Goal: Feedback & Contribution: Contribute content

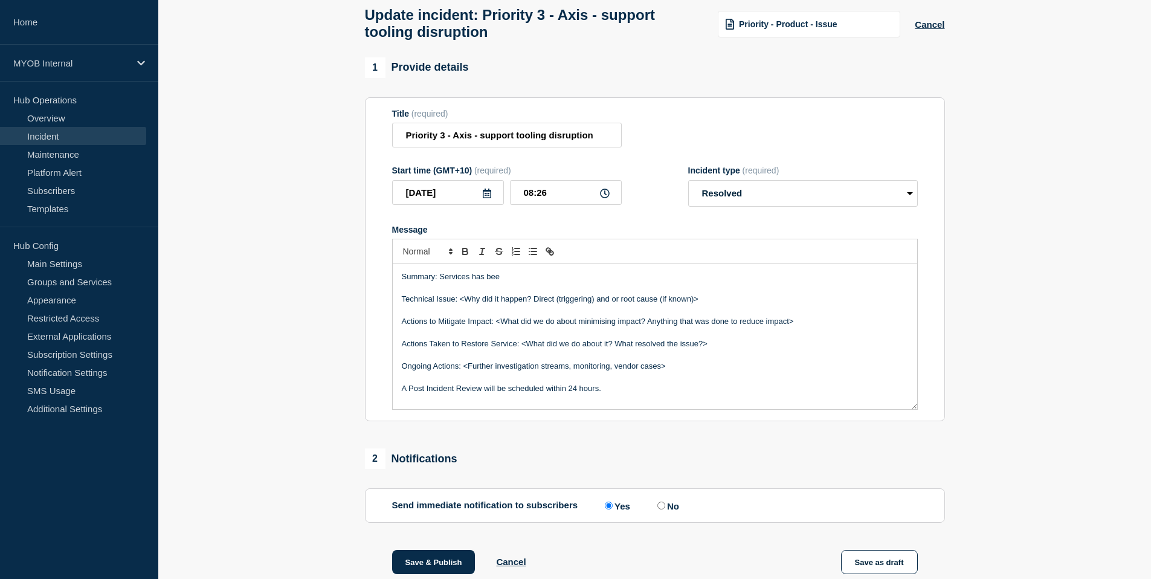
click at [503, 282] on p "Summary: Services has bee" at bounding box center [655, 276] width 506 height 11
drag, startPoint x: 504, startPoint y: 290, endPoint x: 440, endPoint y: 291, distance: 63.4
click at [440, 282] on p "Summary: Services has bee" at bounding box center [655, 276] width 506 height 11
click at [593, 282] on p "Summary: Axis core services have remained stable" at bounding box center [655, 276] width 506 height 11
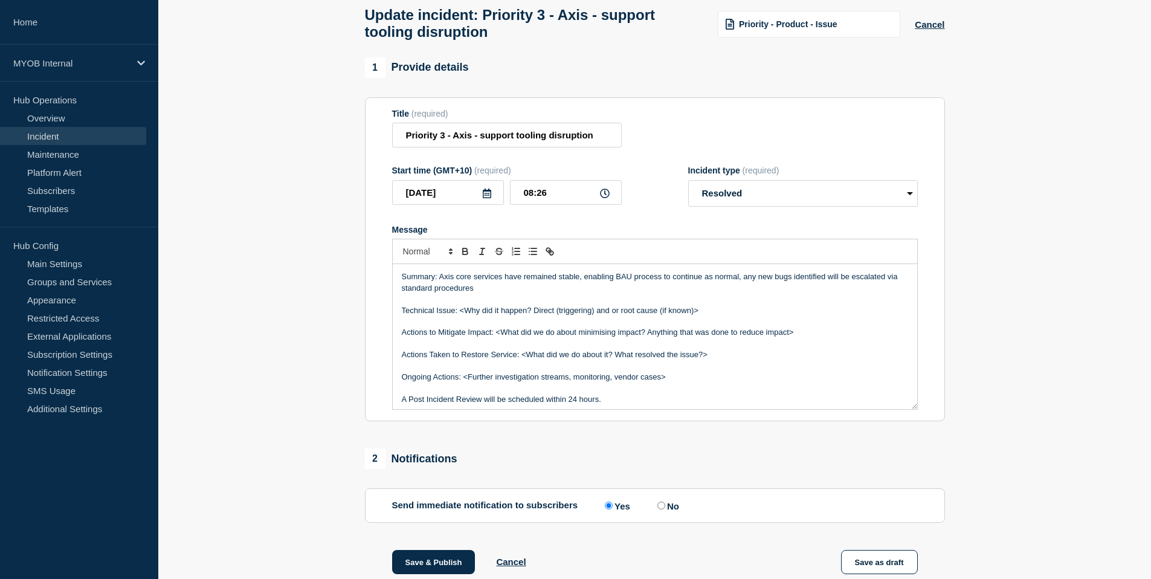
click at [747, 291] on p "Summary: Axis core services have remained stable, enabling BAU process to conti…" at bounding box center [655, 282] width 506 height 22
click at [480, 294] on p "Summary: Axis core services have remained stable, enabling BAU process to conti…" at bounding box center [655, 282] width 506 height 22
click at [550, 294] on p "Summary: Axis core services have remained stable, enabling BAU process to conti…" at bounding box center [655, 282] width 506 height 22
click at [570, 294] on p "Summary: Axis core services have remained stable, enabling BAU process to conti…" at bounding box center [655, 282] width 506 height 22
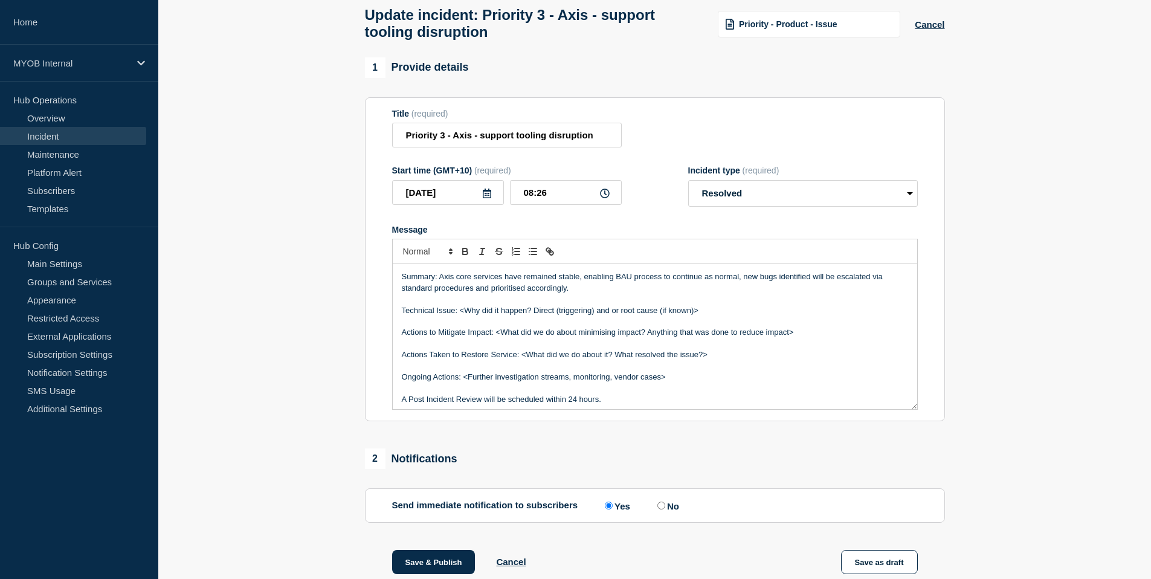
click at [744, 289] on p "Summary: Axis core services have remained stable, enabling BAU process to conti…" at bounding box center [655, 282] width 506 height 22
click at [573, 294] on p "Summary: Axis core services have remained stable, enabling BAU process to conti…" at bounding box center [655, 282] width 506 height 22
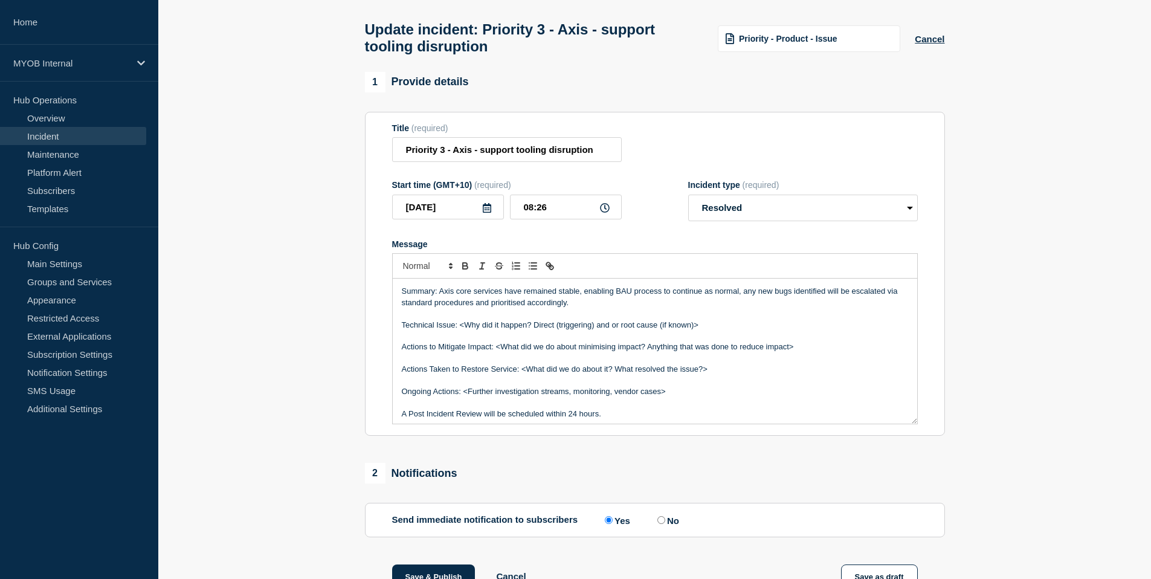
scroll to position [62, 0]
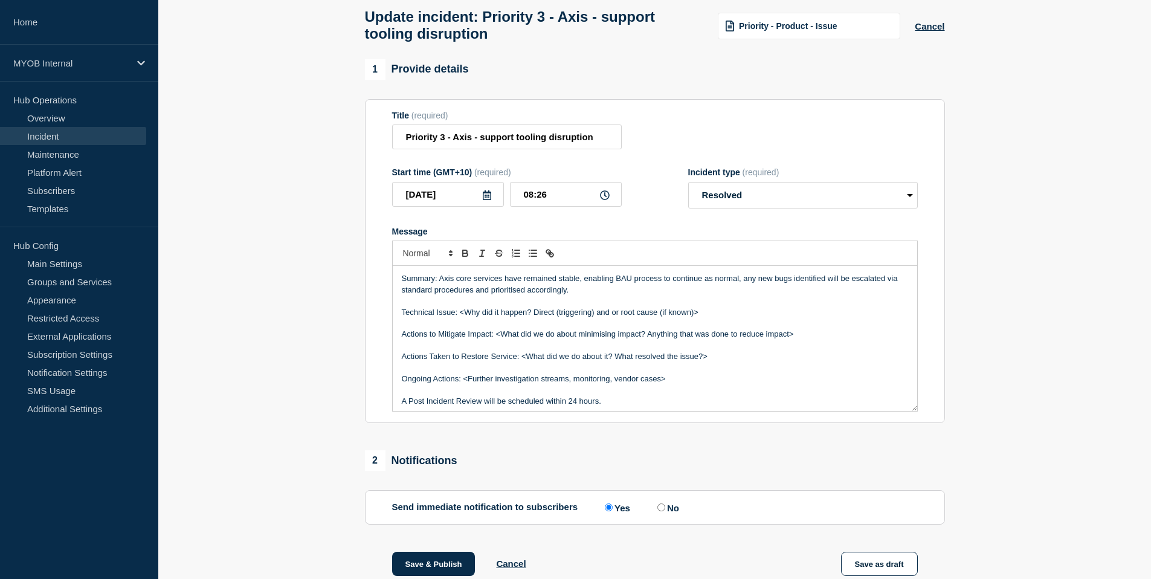
click at [694, 329] on p "Message" at bounding box center [655, 323] width 506 height 11
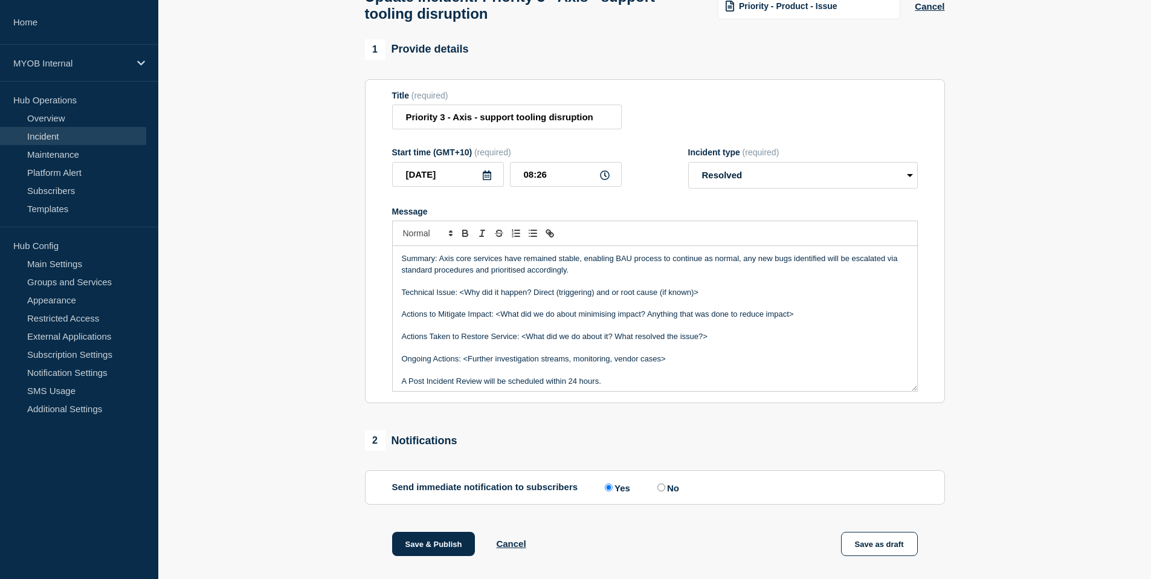
scroll to position [99, 0]
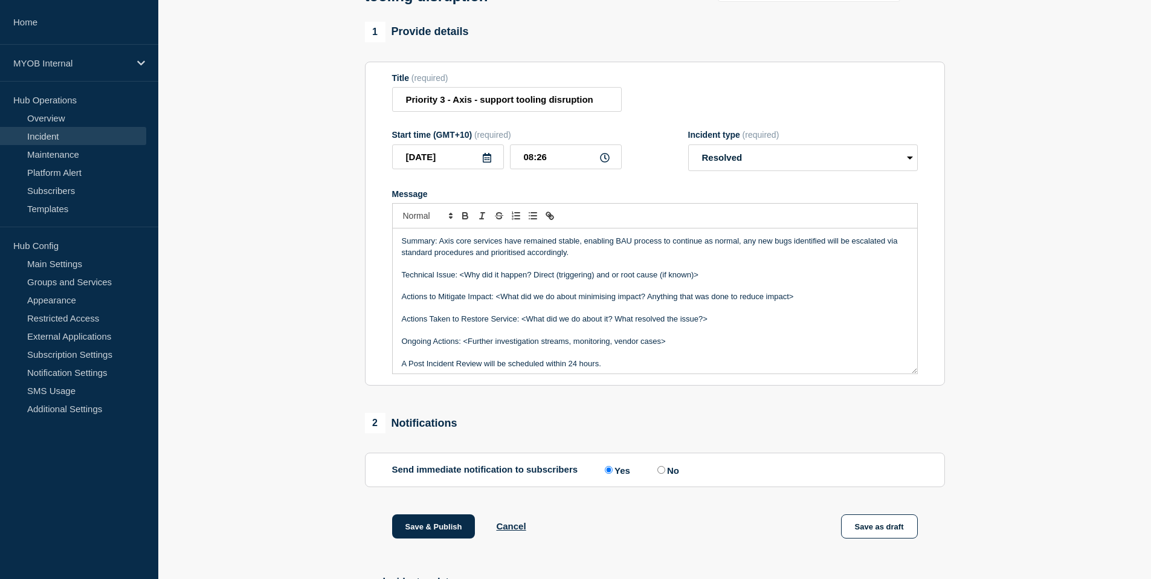
click at [573, 258] on p "Summary: Axis core services have remained stable, enabling BAU process to conti…" at bounding box center [655, 247] width 506 height 22
drag, startPoint x: 705, startPoint y: 288, endPoint x: 460, endPoint y: 289, distance: 245.3
click at [460, 280] on p "Technical Issue: <Why did it happen? Direct (triggering) and or root cause (if …" at bounding box center [655, 274] width 506 height 11
click at [717, 280] on p "Technical Issue: <Why did it happen? Direct (triggering) and or root cause (if …" at bounding box center [655, 274] width 506 height 11
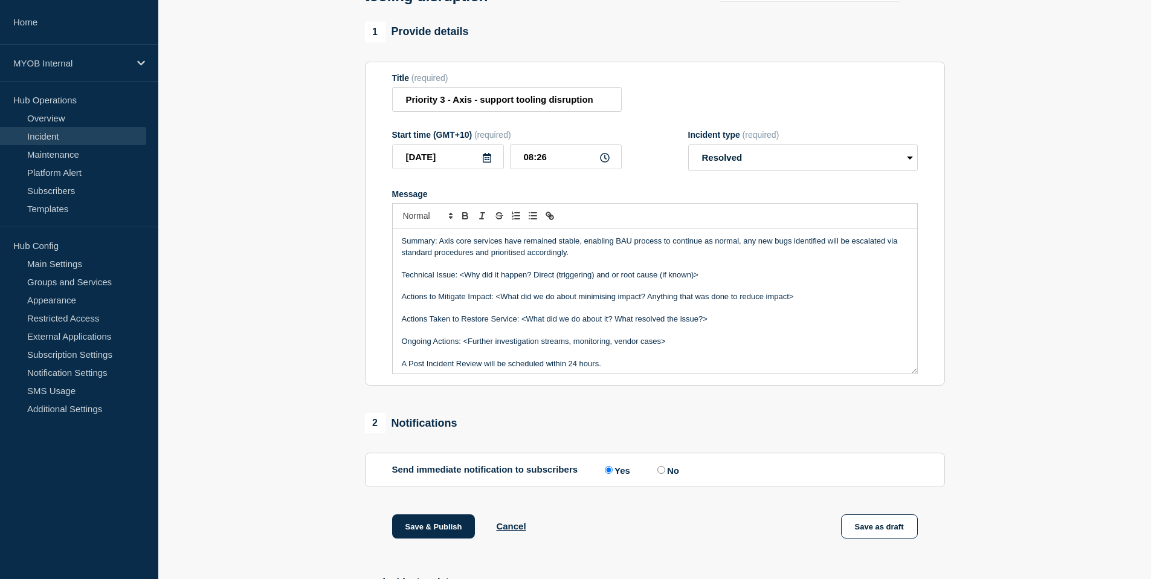
drag, startPoint x: 715, startPoint y: 288, endPoint x: 457, endPoint y: 286, distance: 257.4
click at [457, 280] on p "Technical Issue: <Why did it happen? Direct (triggering) and or root cause (if …" at bounding box center [655, 274] width 506 height 11
click at [492, 280] on p "Technical Issue: <Why did it happen? Direct (triggering) and or root cause (if …" at bounding box center [655, 274] width 506 height 11
drag, startPoint x: 531, startPoint y: 288, endPoint x: 459, endPoint y: 288, distance: 71.9
click at [459, 280] on p "Technical Issue: <Why did it happen? Direct (triggering) and or root cause (if …" at bounding box center [655, 274] width 506 height 11
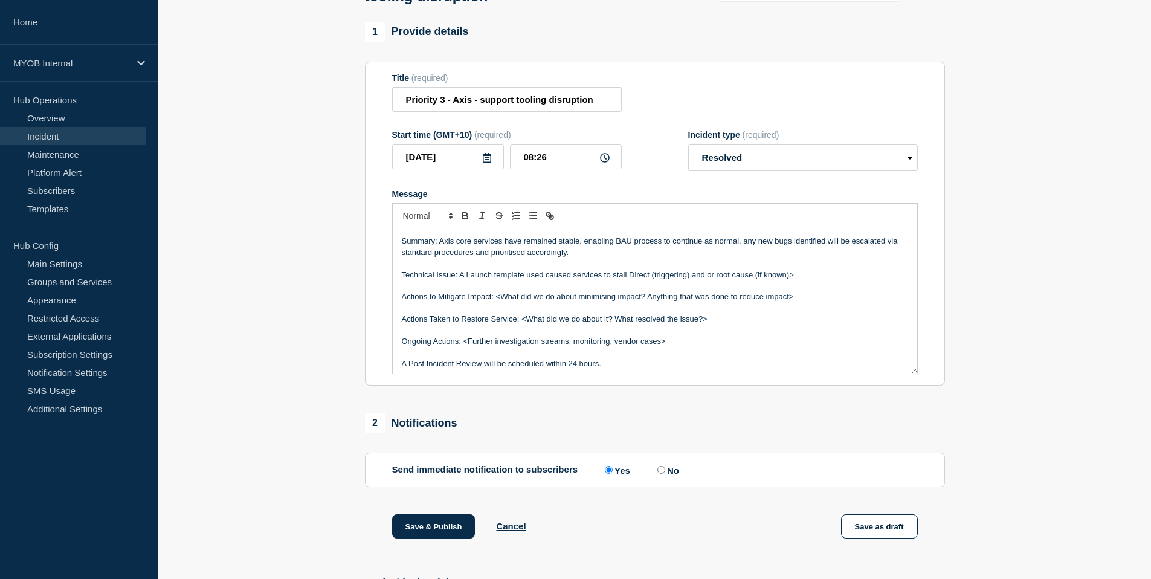
drag, startPoint x: 630, startPoint y: 286, endPoint x: 800, endPoint y: 290, distance: 169.8
click at [800, 280] on p "Technical Issue: A Launch template used caused services to stall Direct (trigge…" at bounding box center [655, 274] width 506 height 11
click at [625, 280] on p "Technical Issue: A Launch template used caused services to stalled and required…" at bounding box center [655, 274] width 506 height 11
click at [633, 280] on p "Technical Issue: A Launch template used caused services to stall and required a…" at bounding box center [655, 274] width 506 height 11
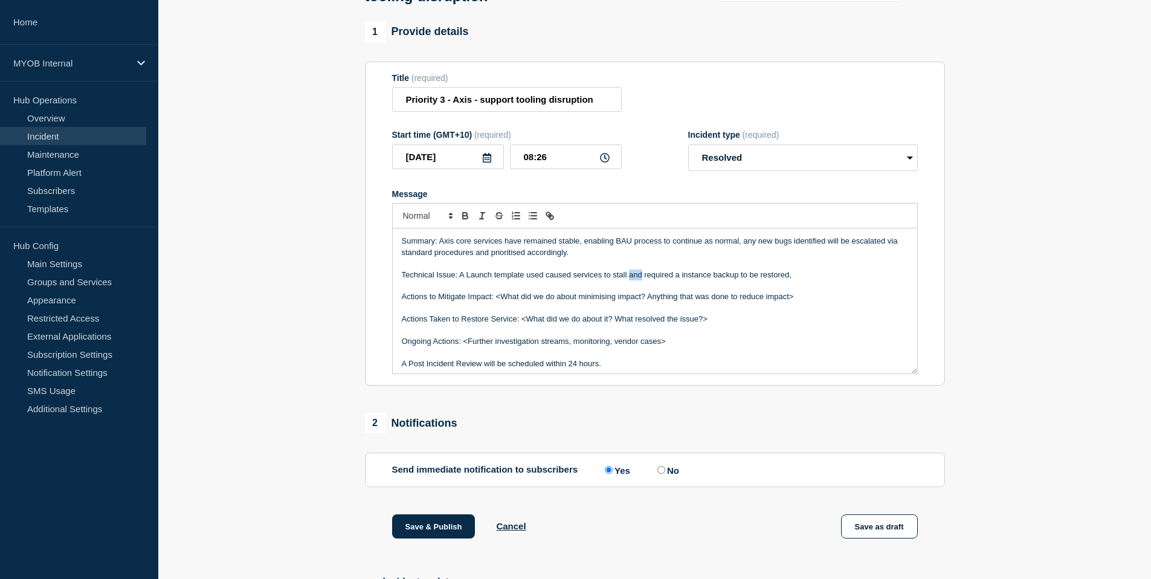
click at [633, 280] on p "Technical Issue: A Launch template used caused services to stall and required a…" at bounding box center [655, 274] width 506 height 11
click at [785, 291] on p "Message" at bounding box center [655, 285] width 506 height 11
click at [799, 280] on p "Technical Issue: A Launch template used caused services to stall which required…" at bounding box center [655, 274] width 506 height 11
drag, startPoint x: 801, startPoint y: 310, endPoint x: 382, endPoint y: 314, distance: 418.7
click at [382, 314] on section "Title (required) Priority 3 - Axis - support tooling disruption Start time (GMT…" at bounding box center [655, 224] width 580 height 324
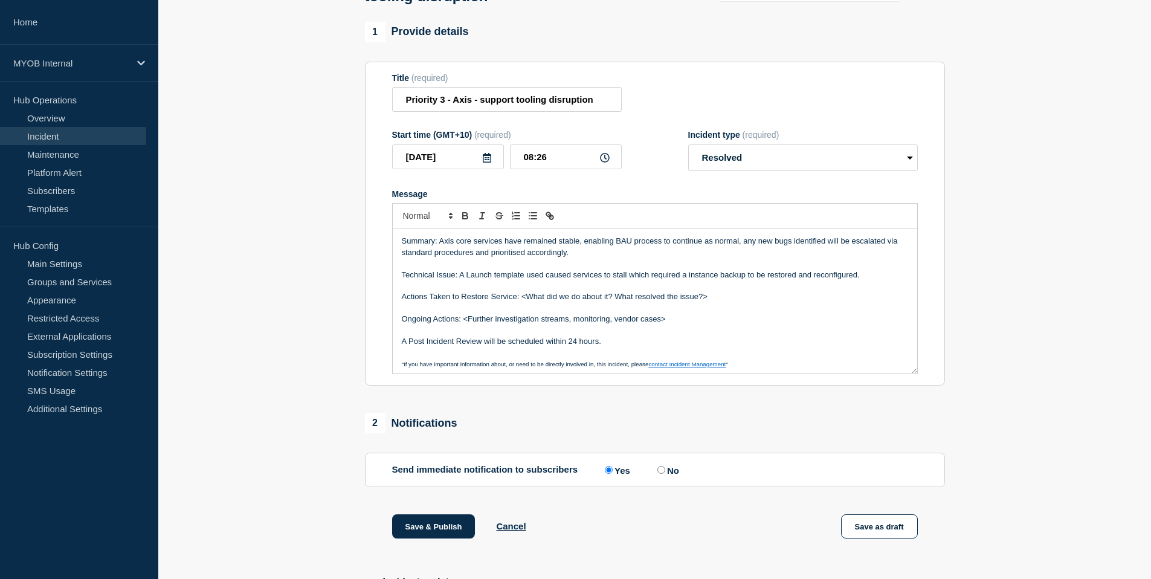
drag, startPoint x: 727, startPoint y: 312, endPoint x: 522, endPoint y: 311, distance: 204.8
click at [522, 302] on p "Actions Taken to Restore Service: <What did we do about it? What resolved the i…" at bounding box center [655, 296] width 506 height 11
click at [556, 302] on p "Actions Taken to Restore Service: A Backupwas restored" at bounding box center [655, 296] width 506 height 11
click at [583, 302] on p "Actions Taken to Restore Service: Backup restored" at bounding box center [655, 296] width 506 height 11
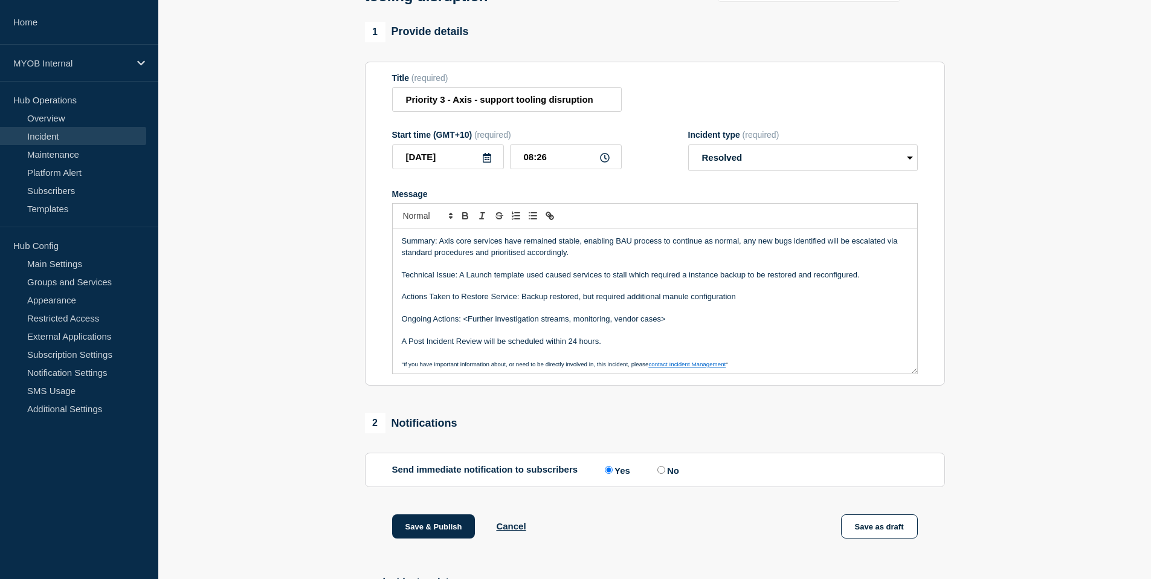
click at [736, 302] on p "Actions Taken to Restore Service: Backup restored, but required additional manu…" at bounding box center [655, 296] width 506 height 11
click at [774, 302] on p "Actions Taken to Restore Service: Backup restored, but required additional manu…" at bounding box center [655, 296] width 506 height 11
drag, startPoint x: 680, startPoint y: 334, endPoint x: 466, endPoint y: 334, distance: 214.5
click at [466, 324] on p "Ongoing Actions: <Further investigation streams, monitoring, vendor cases>" at bounding box center [655, 319] width 506 height 11
drag, startPoint x: 604, startPoint y: 357, endPoint x: 384, endPoint y: 359, distance: 219.3
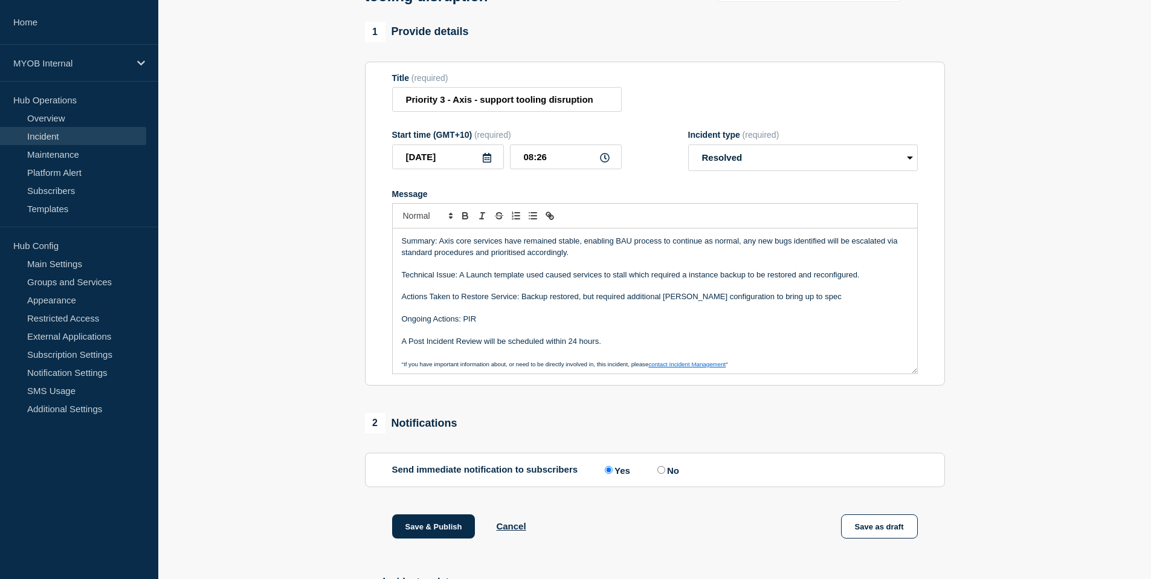
click at [382, 359] on section "Title (required) Priority 3 - Axis - support tooling disruption Start time (GMT…" at bounding box center [655, 224] width 580 height 324
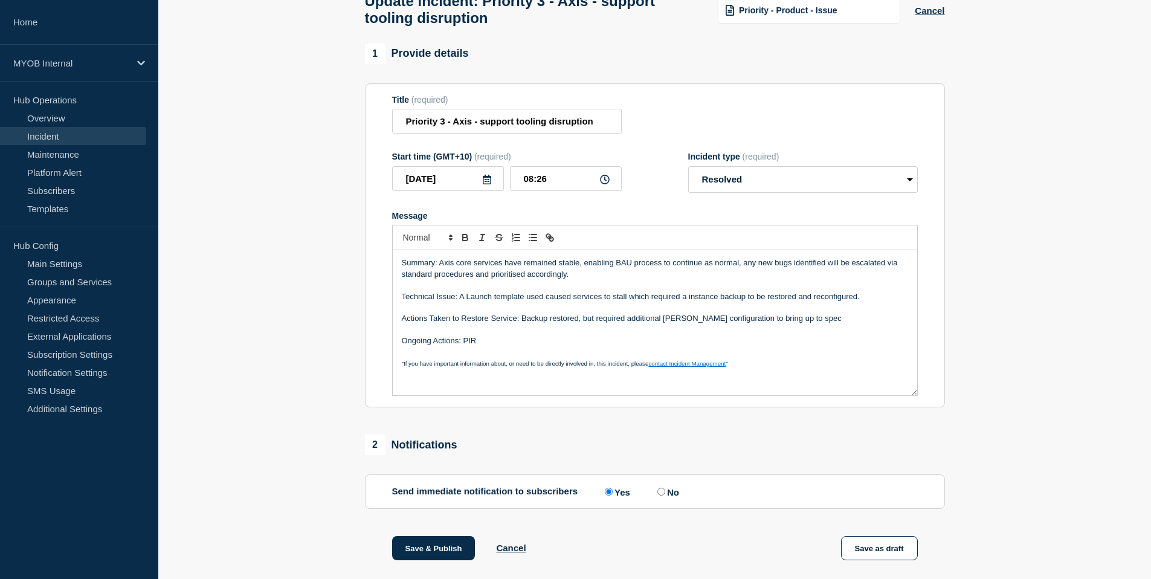
scroll to position [76, 0]
click at [748, 276] on p "Summary: Axis core services have remained stable, enabling BAU process to conti…" at bounding box center [655, 270] width 506 height 22
click at [742, 277] on p "Summary: Axis core services have remained stable, enabling BAU process to conti…" at bounding box center [655, 270] width 506 height 22
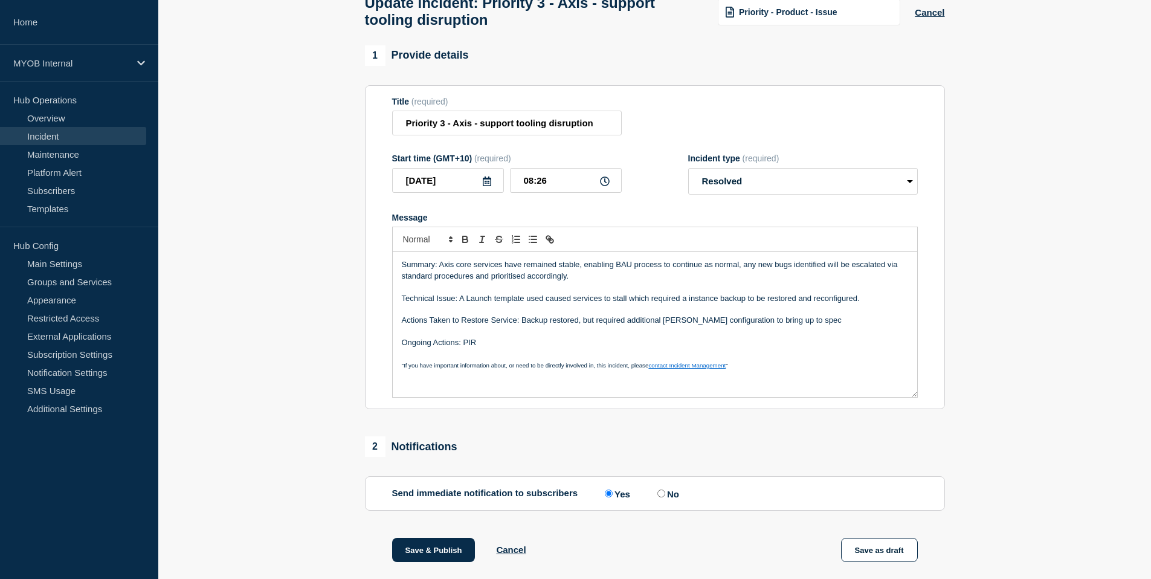
click at [743, 277] on p "Summary: Axis core services have remained stable, enabling BAU process to conti…" at bounding box center [655, 270] width 506 height 22
click at [744, 277] on p "Summary: Axis core services have remained stable, enabling BAU process to conti…" at bounding box center [655, 270] width 506 height 22
drag, startPoint x: 743, startPoint y: 276, endPoint x: 756, endPoint y: 291, distance: 20.1
click at [756, 282] on p "Summary: Axis core services have remained stable, enabling BAU process to conti…" at bounding box center [655, 270] width 506 height 22
click at [751, 282] on p "Summary: Axis core services have remained stable, enabling BAU process to conti…" at bounding box center [655, 270] width 506 height 22
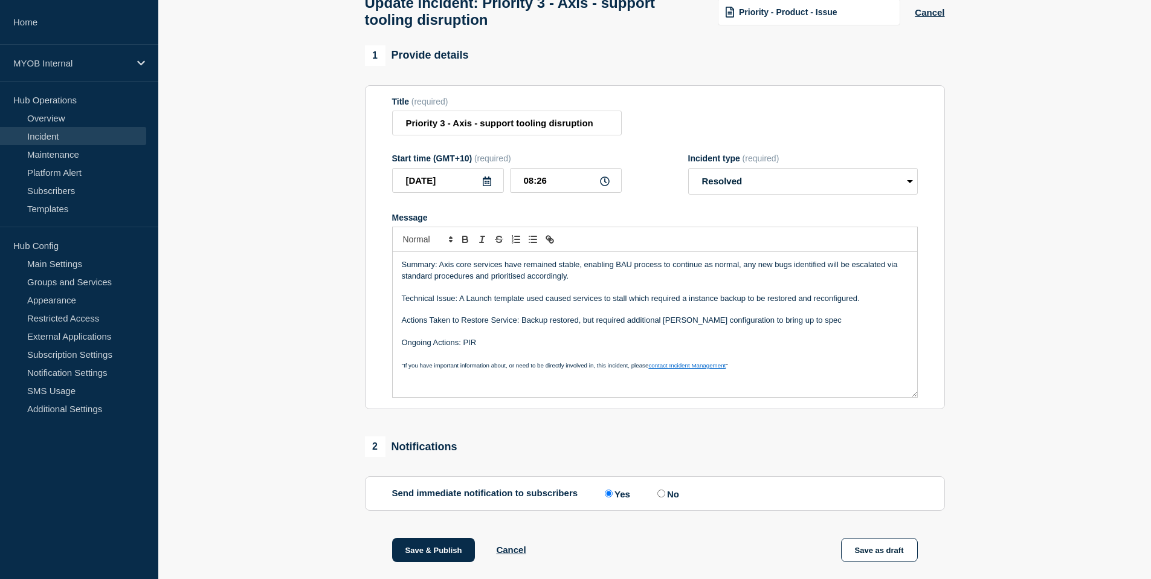
click at [745, 280] on p "Summary: Axis core services have remained stable, enabling BAU process to conti…" at bounding box center [655, 270] width 506 height 22
click at [748, 280] on p "Summary: Axis core services have remained stable, enabling BAU process to conti…" at bounding box center [655, 270] width 506 height 22
click at [883, 280] on p "Summary: Axis core services have remained stable, enabling BAU process to conti…" at bounding box center [655, 270] width 506 height 22
click at [508, 282] on p "Summary: Axis core services have remained stable, enabling BAU process to conti…" at bounding box center [655, 270] width 506 height 22
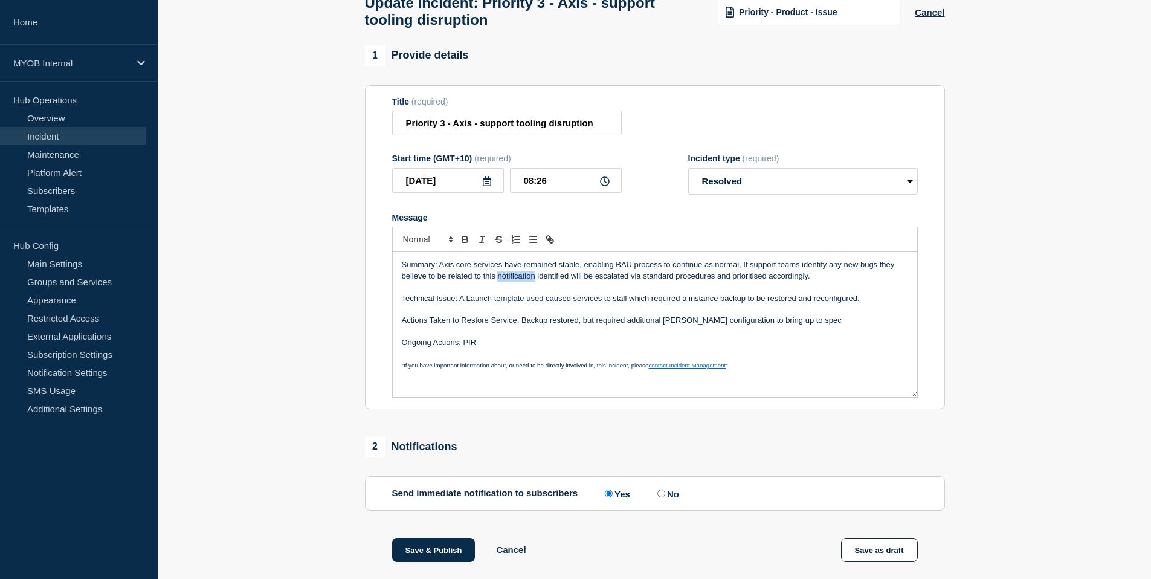
click at [508, 282] on p "Summary: Axis core services have remained stable, enabling BAU process to conti…" at bounding box center [655, 270] width 506 height 22
click at [509, 282] on p "Summary: Axis core services have remained stable, enabling BAU process to conti…" at bounding box center [655, 270] width 506 height 22
click at [528, 282] on p "Summary: Axis core services have remained stable, enabling BAU process to conti…" at bounding box center [655, 270] width 506 height 22
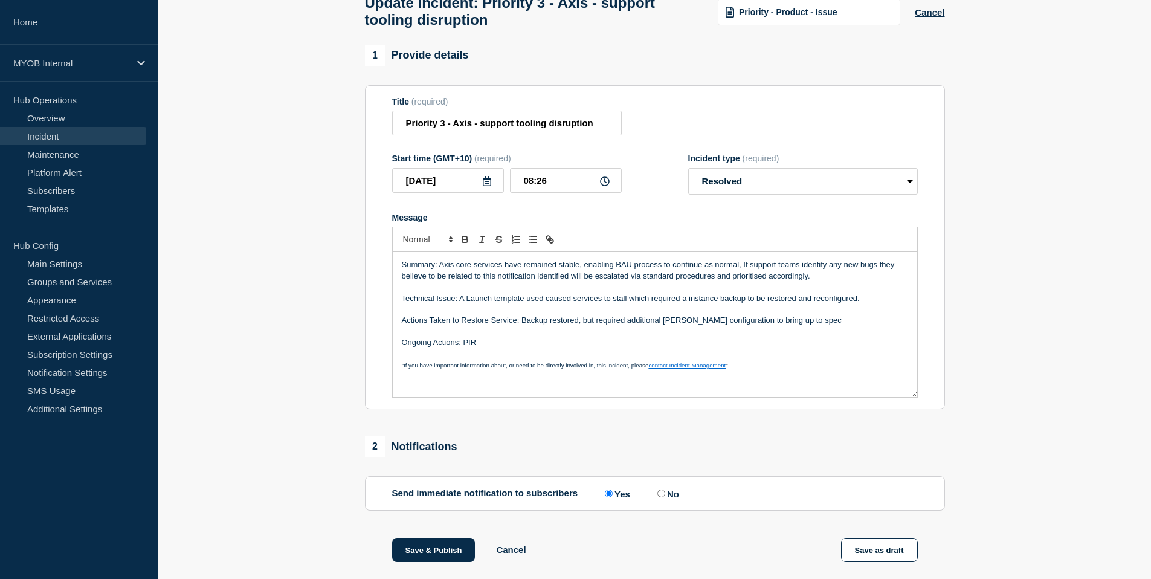
click at [541, 282] on p "Summary: Axis core services have remained stable, enabling BAU process to conti…" at bounding box center [655, 270] width 506 height 22
drag, startPoint x: 536, startPoint y: 287, endPoint x: 643, endPoint y: 303, distance: 108.2
click at [643, 303] on div "Summary: Axis core services have remained stable, enabling BAU process to conti…" at bounding box center [655, 324] width 524 height 145
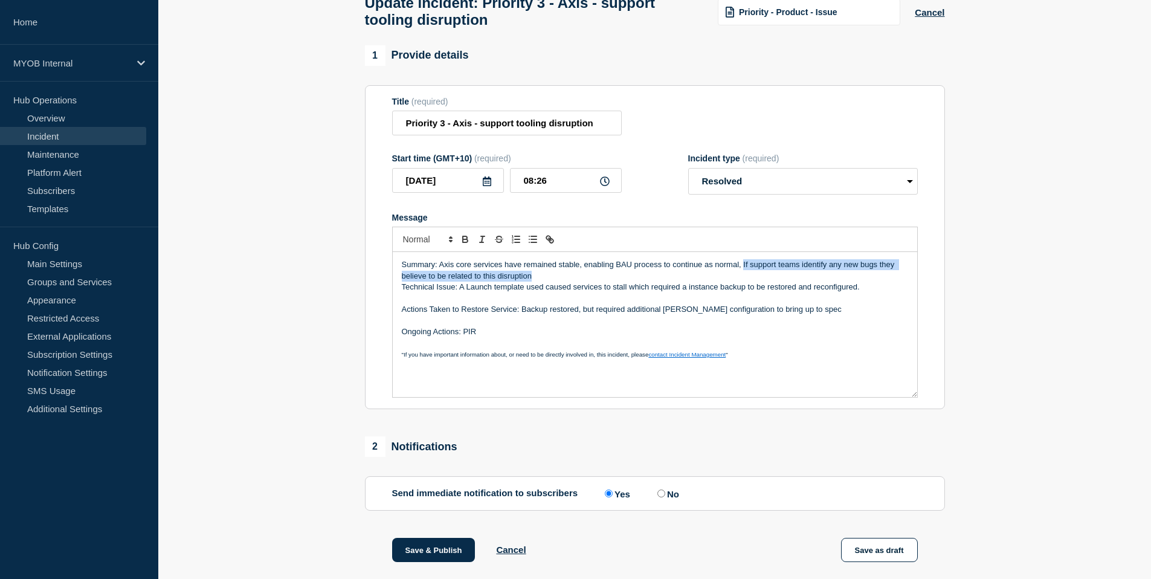
drag, startPoint x: 743, startPoint y: 276, endPoint x: 765, endPoint y: 286, distance: 24.1
click at [765, 282] on p "Summary: Axis core services have remained stable, enabling BAU process to conti…" at bounding box center [655, 270] width 506 height 22
click at [772, 270] on div "Summary: Axis core services have remained stable, enabling BAU process to conti…" at bounding box center [655, 324] width 524 height 145
click at [748, 270] on p "Summary: Axis core services have remained stable, enabling BAU process to conti…" at bounding box center [655, 264] width 506 height 11
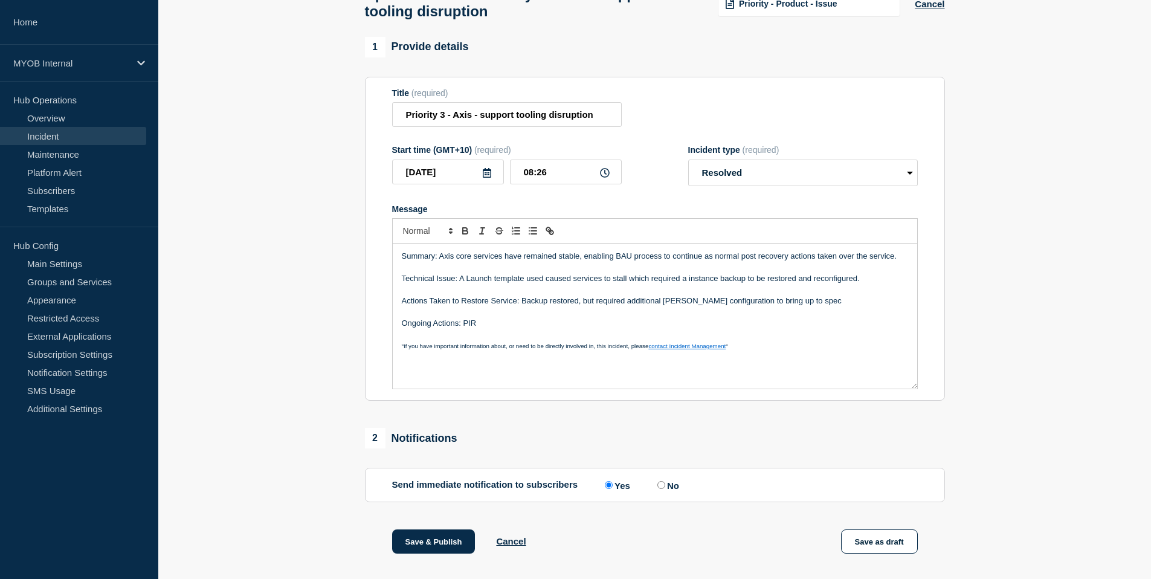
scroll to position [88, 0]
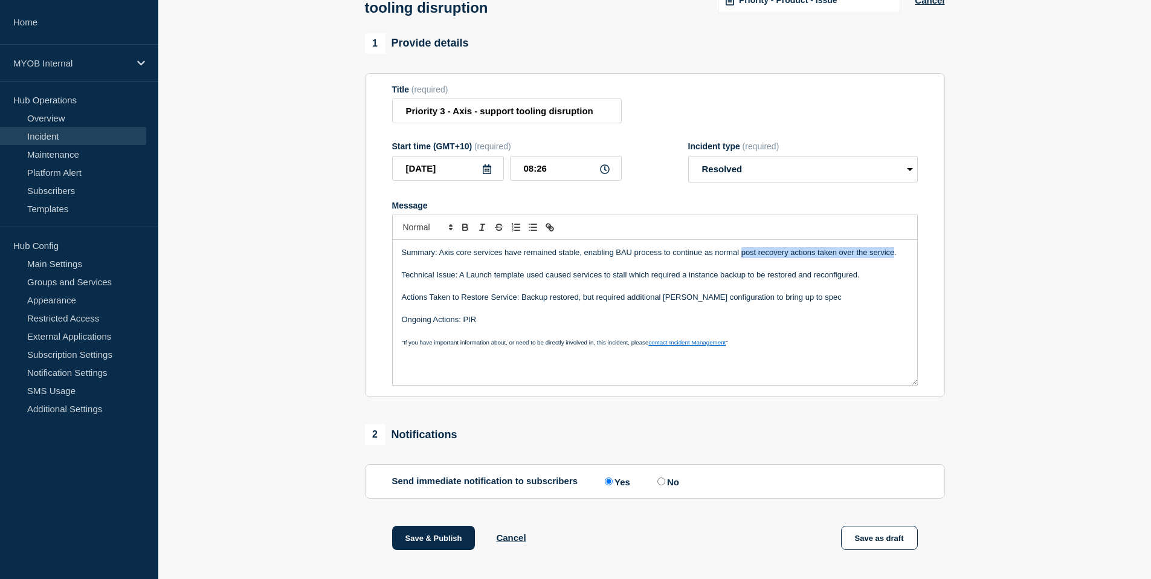
drag, startPoint x: 894, startPoint y: 268, endPoint x: 741, endPoint y: 269, distance: 153.5
click at [741, 258] on p "Summary: Axis core services have remained stable, enabling BAU process to conti…" at bounding box center [655, 252] width 506 height 11
click at [785, 292] on p "Message" at bounding box center [655, 286] width 506 height 11
click at [766, 303] on p "Actions Taken to Restore Service: Backup restored, but required additional [PER…" at bounding box center [655, 297] width 506 height 11
click at [811, 280] on p "Technical Issue: A Launch template used caused services to stall which required…" at bounding box center [655, 274] width 506 height 11
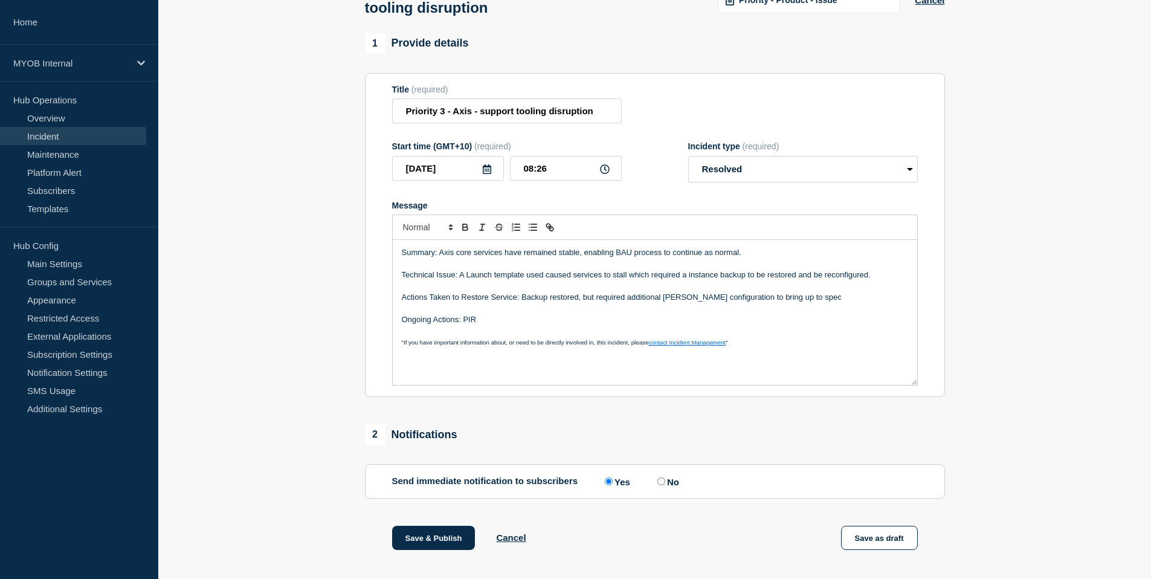
click at [846, 336] on p "Message" at bounding box center [655, 330] width 506 height 11
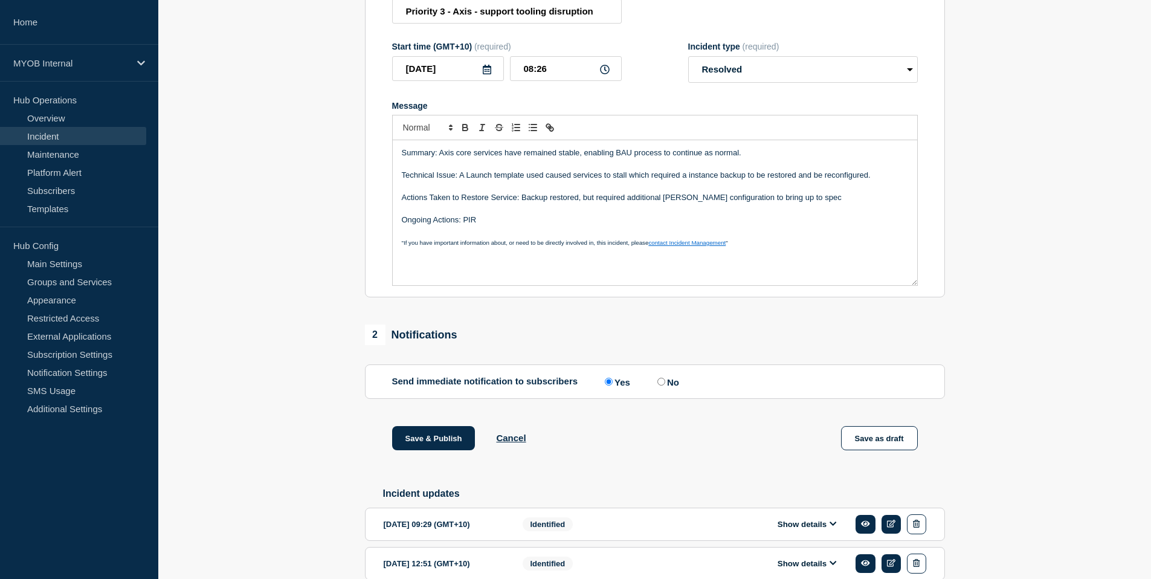
scroll to position [186, 0]
click at [816, 182] on p "Technical Issue: A Launch template used caused services to stall which required…" at bounding box center [655, 176] width 506 height 11
click at [801, 215] on p "Message" at bounding box center [655, 209] width 506 height 11
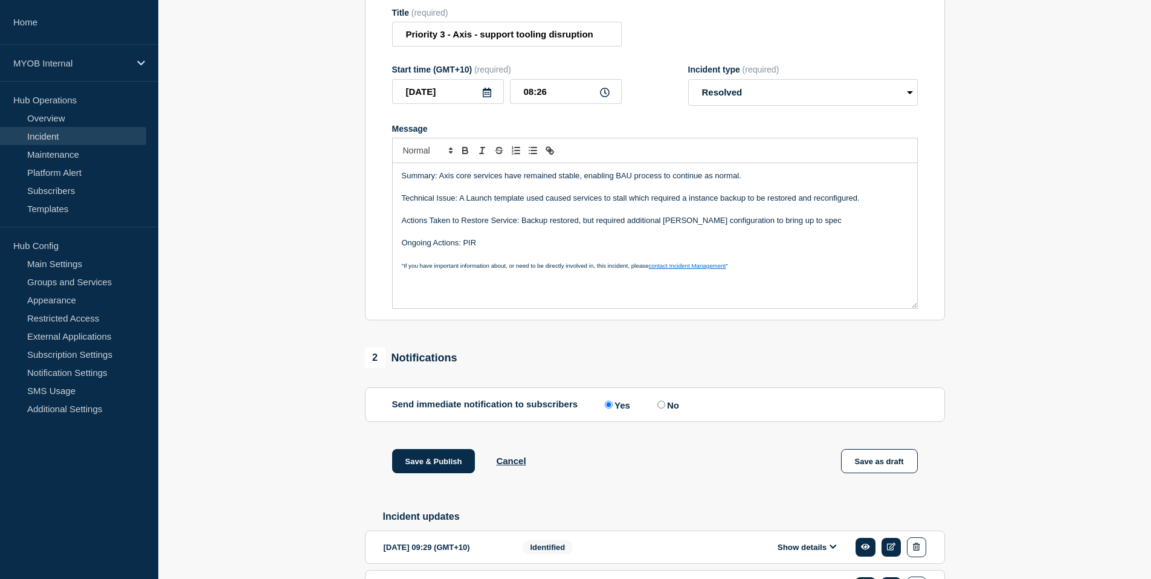
scroll to position [166, 0]
drag, startPoint x: 628, startPoint y: 208, endPoint x: 885, endPoint y: 214, distance: 256.8
click at [885, 202] on p "Technical Issue: A Launch template used caused services to stall which required…" at bounding box center [655, 197] width 506 height 11
click at [639, 202] on p "Technical Issue: A Launch template used caused services to stall requiring a re…" at bounding box center [655, 197] width 506 height 11
drag, startPoint x: 627, startPoint y: 210, endPoint x: 696, endPoint y: 212, distance: 68.9
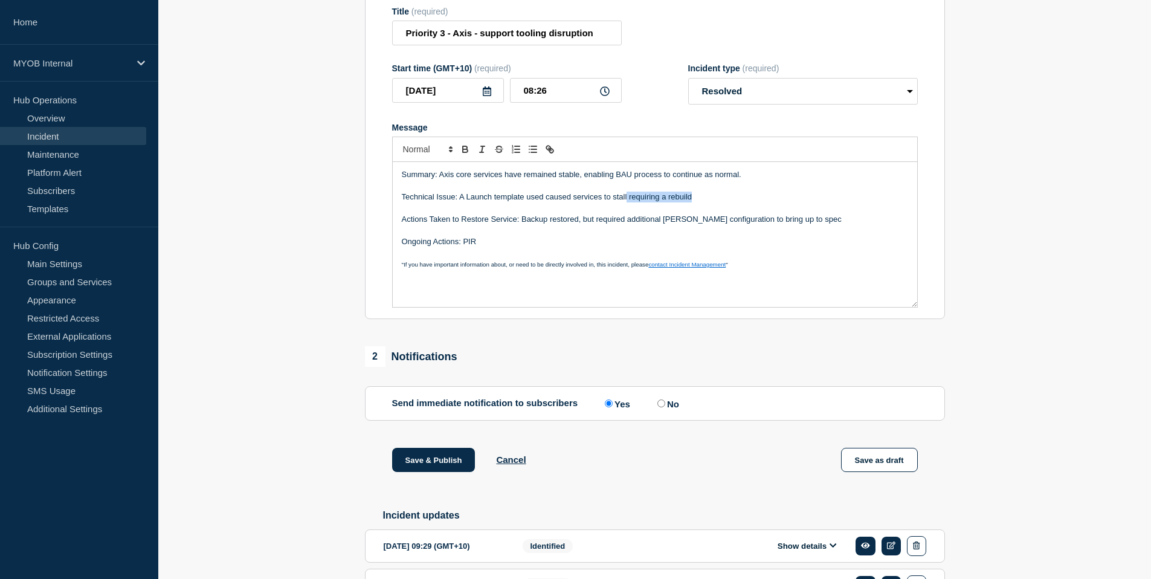
click at [696, 202] on p "Technical Issue: A Launch template used caused services to stall requiring a re…" at bounding box center [655, 197] width 506 height 11
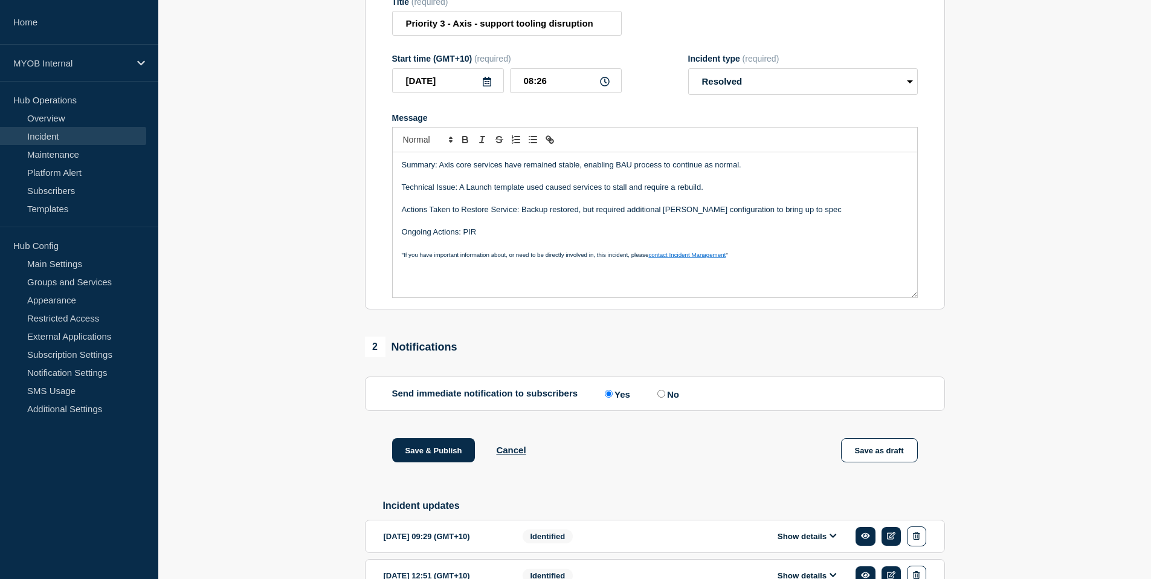
scroll to position [177, 0]
click at [808, 213] on p "Actions Taken to Restore Service: Backup restored, but required additional [PER…" at bounding box center [655, 207] width 506 height 11
drag, startPoint x: 462, startPoint y: 242, endPoint x: 490, endPoint y: 241, distance: 27.8
click at [462, 236] on p "Ongoing Actions: PIR" at bounding box center [655, 230] width 506 height 11
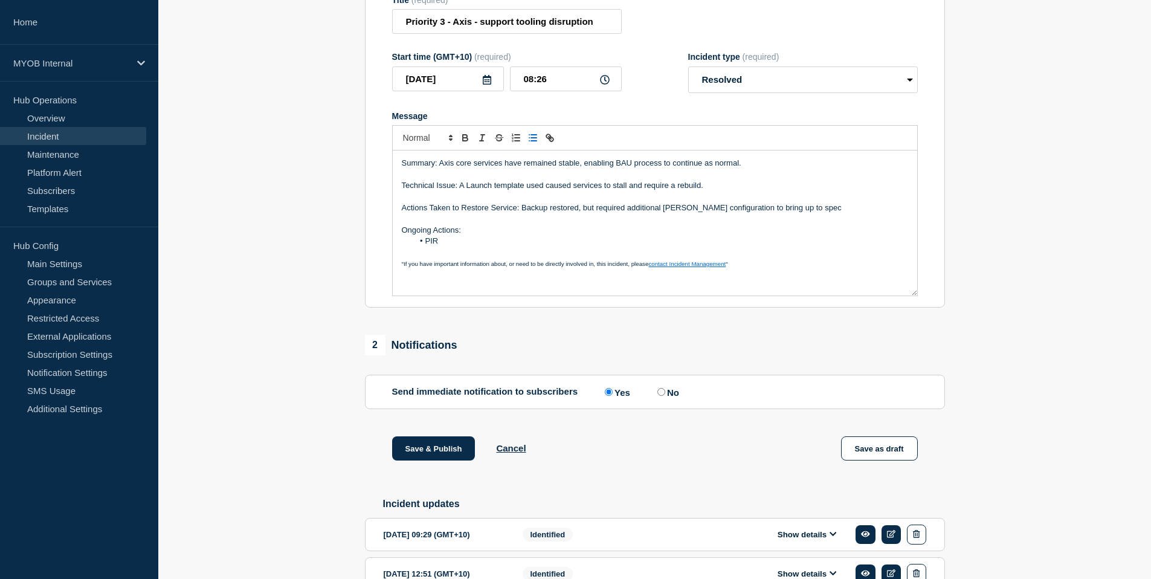
click at [451, 247] on li "PIR" at bounding box center [660, 241] width 495 height 11
drag, startPoint x: 627, startPoint y: 266, endPoint x: 411, endPoint y: 266, distance: 216.3
click at [411, 258] on ol "PIR New version in progress and to have expanded testing" at bounding box center [655, 247] width 506 height 22
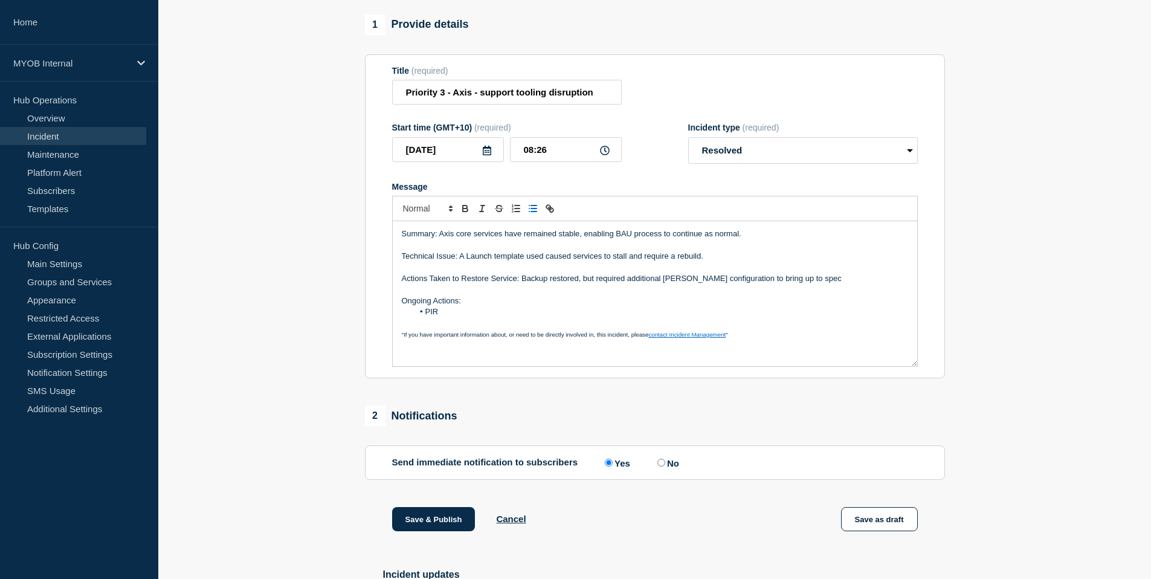
scroll to position [108, 0]
click at [439, 237] on p "Summary: Axis core services have remained stable, enabling BAU process to conti…" at bounding box center [655, 232] width 506 height 11
click at [741, 237] on p "Summary: Axis core services have remained stable, enabling BAU process to conti…" at bounding box center [655, 232] width 506 height 11
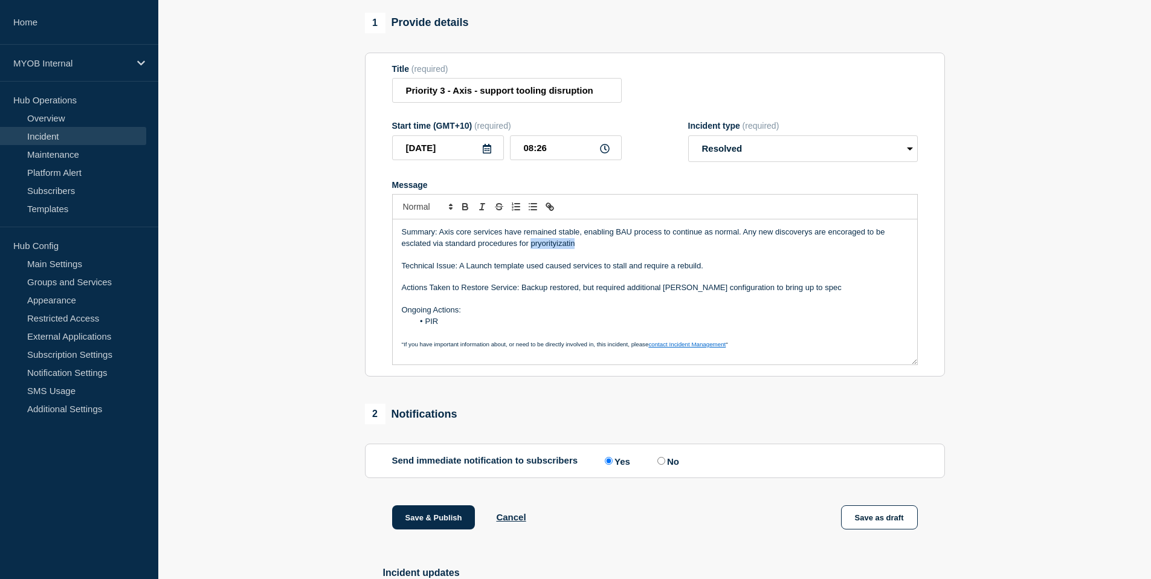
click at [543, 249] on p "Summary: Axis core services have remained stable, enabling BAU process to conti…" at bounding box center [655, 238] width 506 height 22
click at [411, 249] on p "Summary: Axis core services have remained stable, enabling BAU process to conti…" at bounding box center [655, 238] width 506 height 22
click at [416, 271] on p "Technical Issue: A Launch template used caused services to stall and require a …" at bounding box center [655, 265] width 506 height 11
click at [421, 249] on p "Summary: Axis core services have remained stable, enabling BAU process to conti…" at bounding box center [655, 238] width 506 height 22
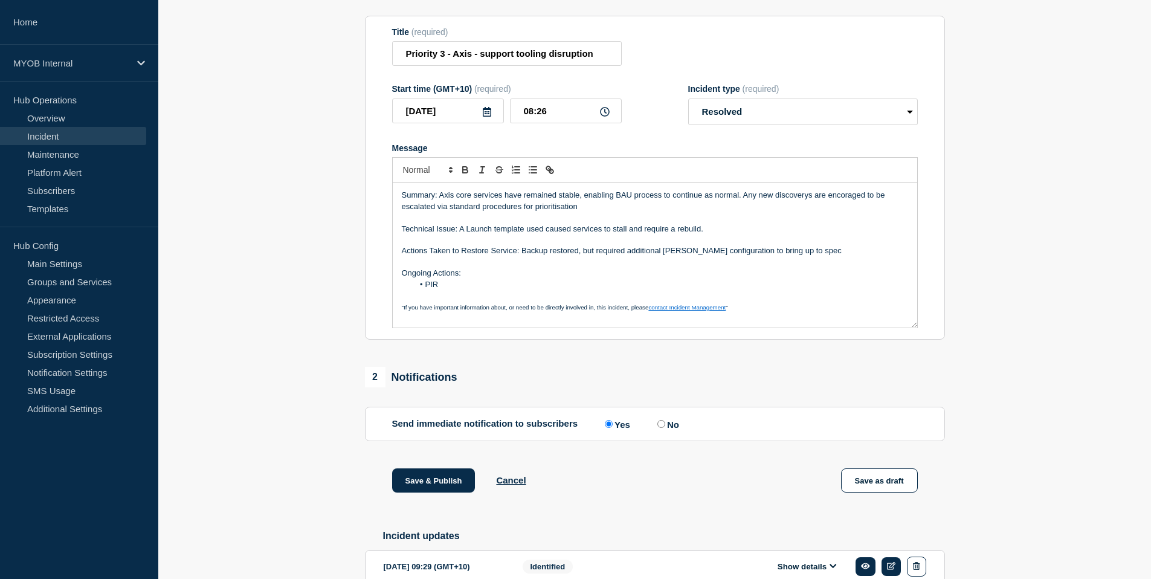
scroll to position [147, 0]
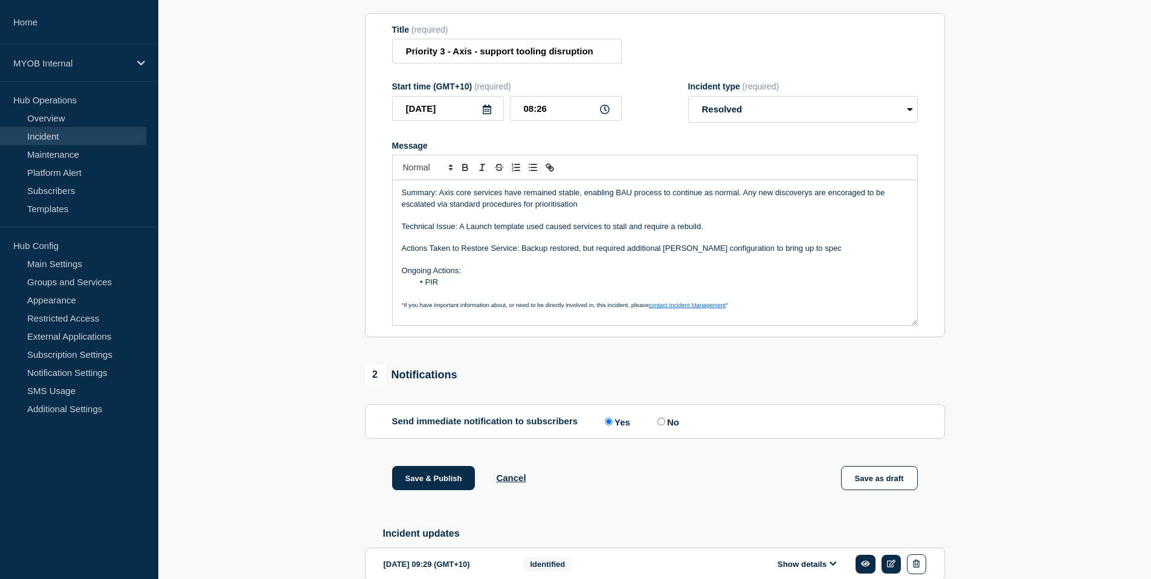
drag, startPoint x: 743, startPoint y: 207, endPoint x: 753, endPoint y: 221, distance: 16.9
click at [753, 210] on p "Summary: Axis core services have remained stable, enabling BAU process to conti…" at bounding box center [655, 198] width 506 height 22
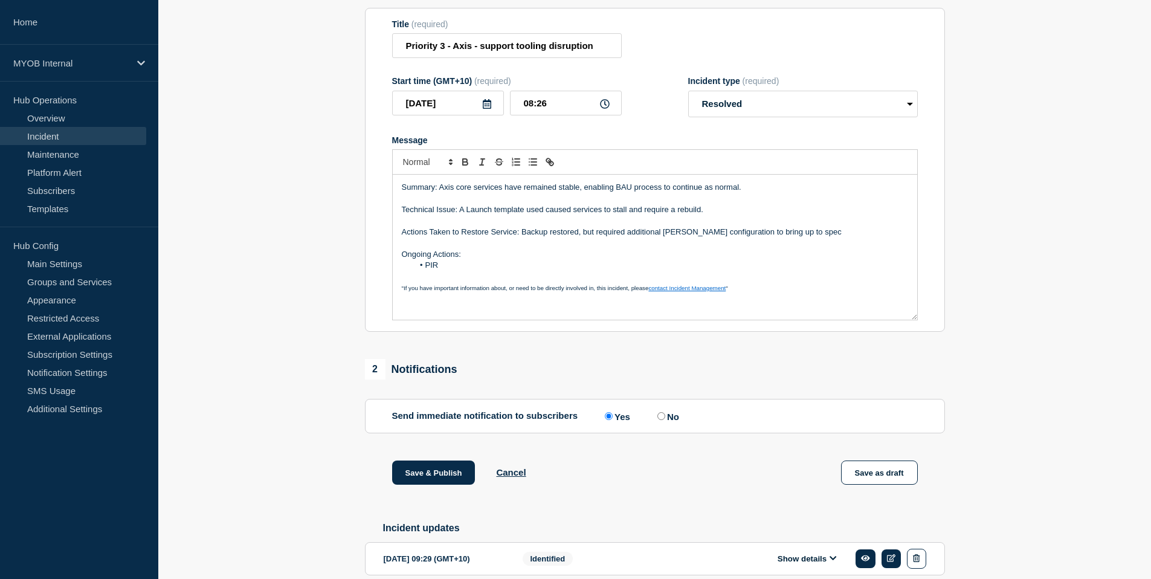
scroll to position [154, 0]
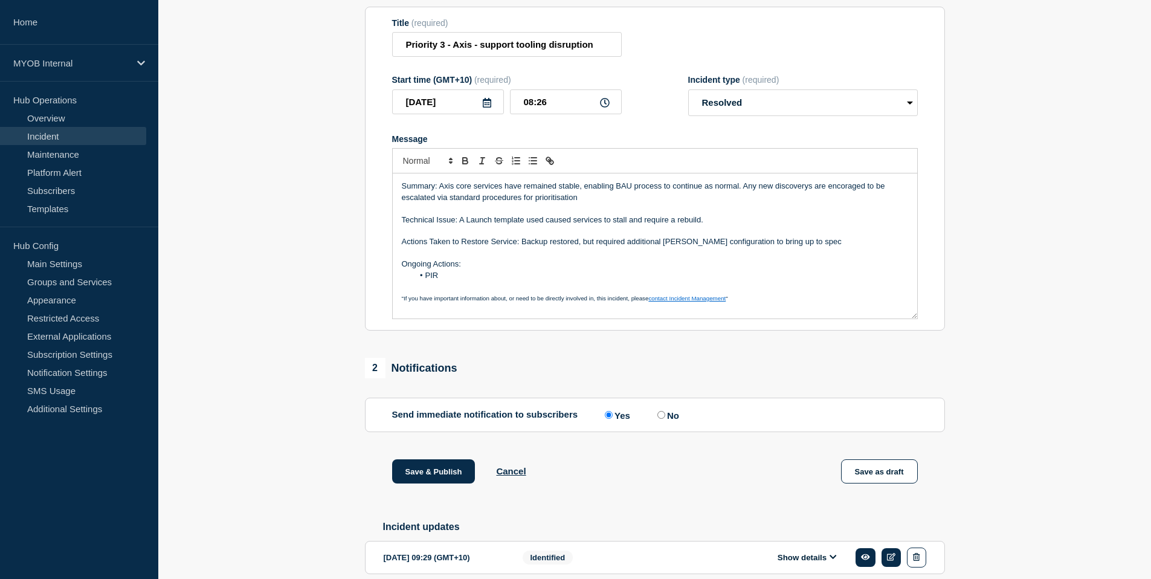
click at [735, 203] on p "Summary: Axis core services have remained stable, enabling BAU process to conti…" at bounding box center [655, 192] width 506 height 22
click at [814, 214] on p "Message" at bounding box center [655, 208] width 506 height 11
click at [617, 203] on p "Summary: Axis core services have remained stable, enabling BAU process to conti…" at bounding box center [655, 192] width 506 height 22
click at [773, 201] on p "Summary: Axis core services have remained stable, enabling BAU process to conti…" at bounding box center [655, 192] width 506 height 22
click at [813, 197] on p "Summary: Axis core services have remained stable, enabling BAU process to conti…" at bounding box center [655, 192] width 506 height 22
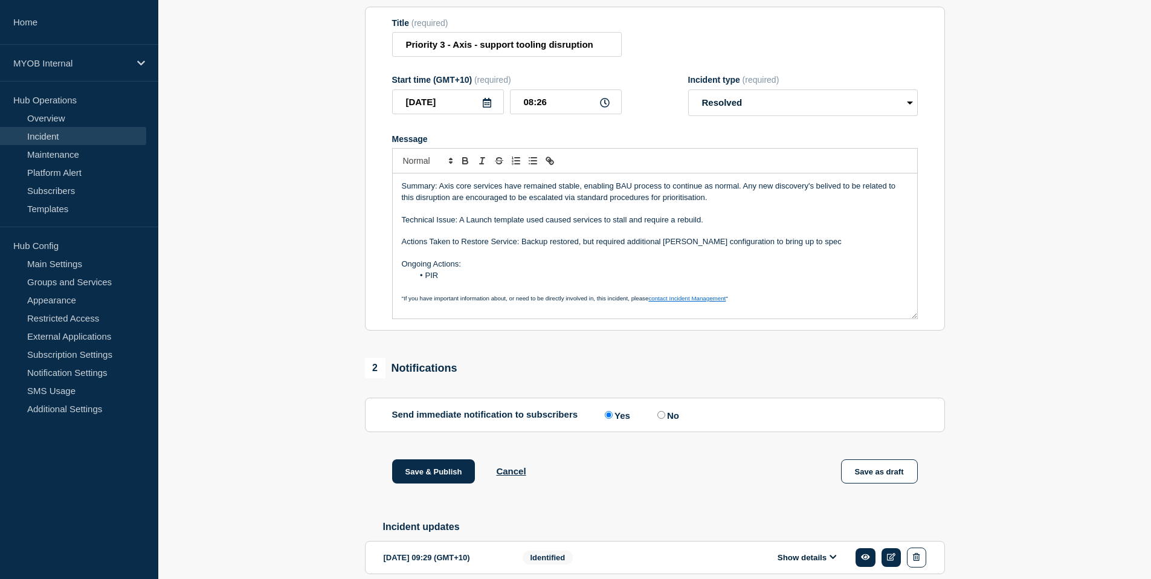
click at [830, 199] on p "Summary: Axis core services have remained stable, enabling BAU process to conti…" at bounding box center [655, 192] width 506 height 22
click at [715, 214] on p "Message" at bounding box center [655, 208] width 506 height 11
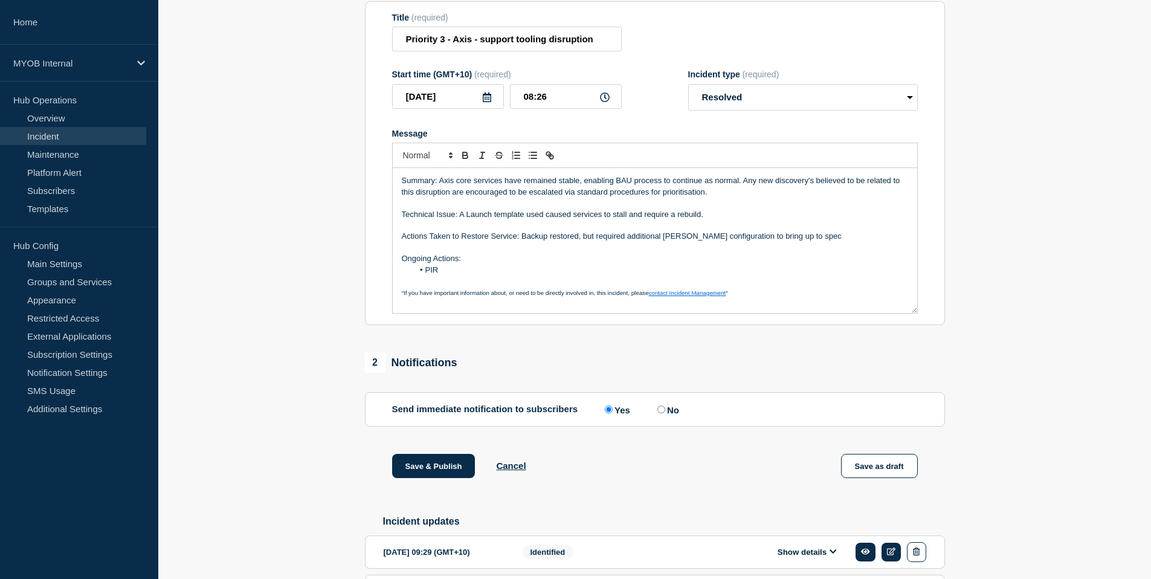
click at [715, 198] on p "Summary: Axis core services have remained stable, enabling BAU process to conti…" at bounding box center [655, 186] width 506 height 22
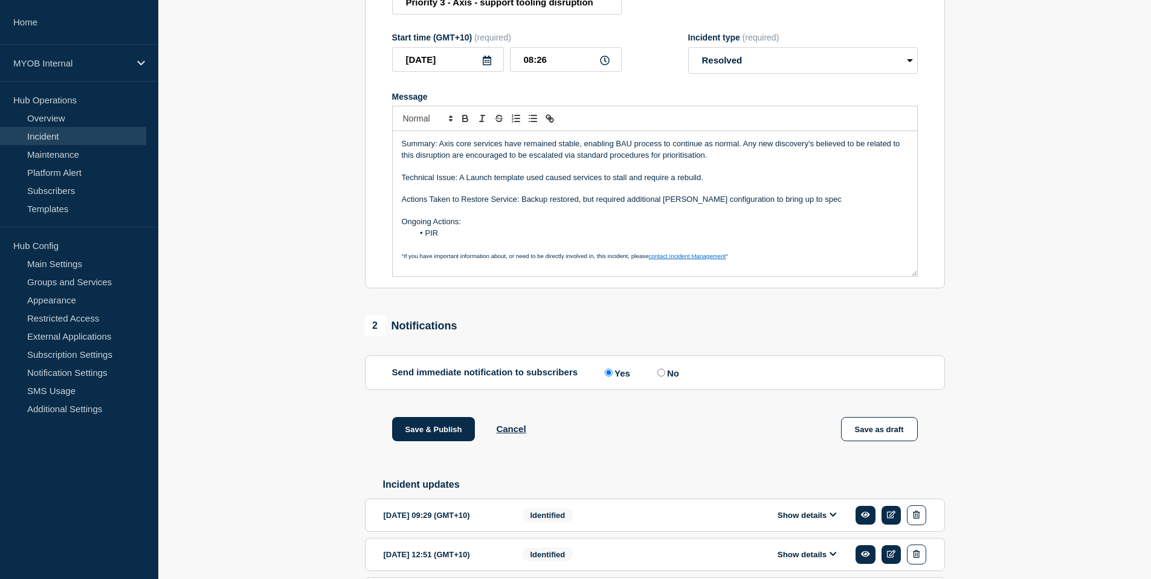
scroll to position [210, 0]
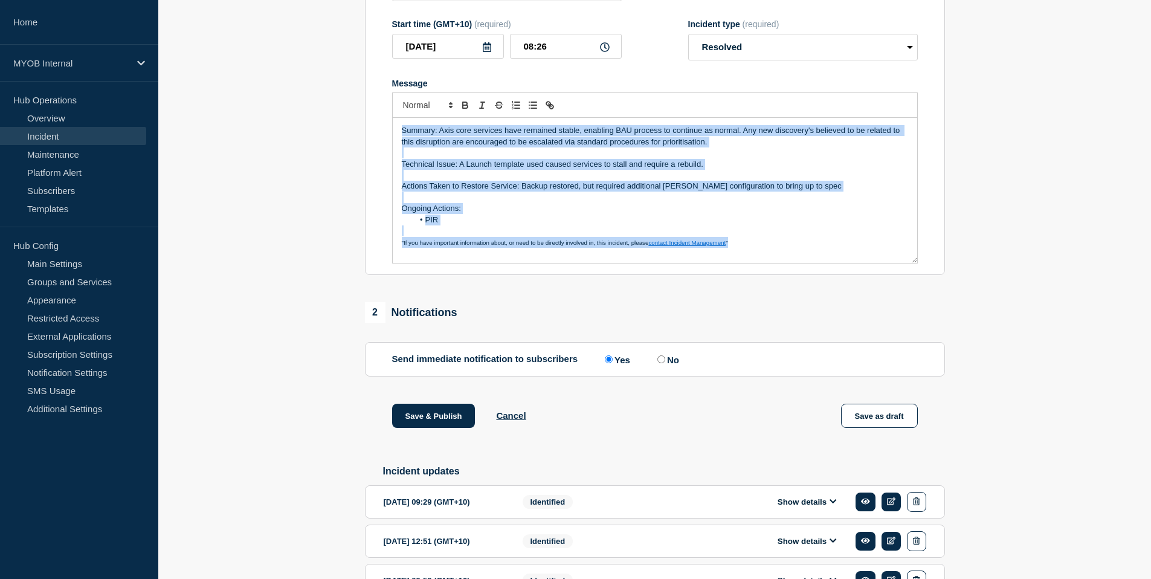
drag, startPoint x: 749, startPoint y: 254, endPoint x: 414, endPoint y: 127, distance: 358.0
click at [414, 127] on div "Summary: Axis core services have remained stable, enabling BAU process to conti…" at bounding box center [655, 177] width 526 height 171
copy div "Summary: Axis core services have remained stable, enabling BAU process to conti…"
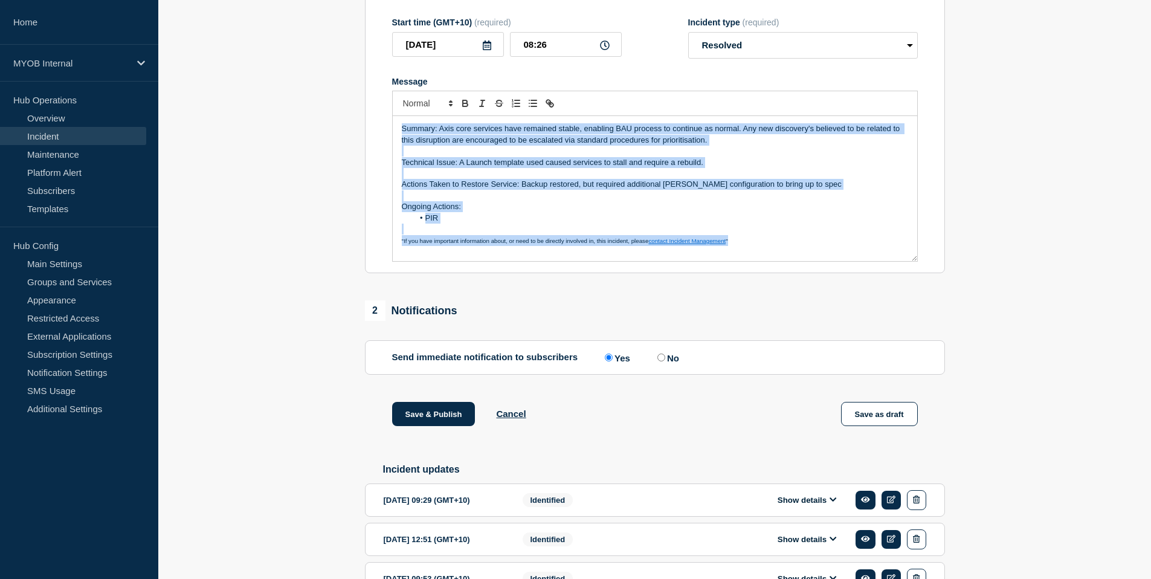
copy div "Summary: Axis core services have remained stable, enabling BAU process to conti…"
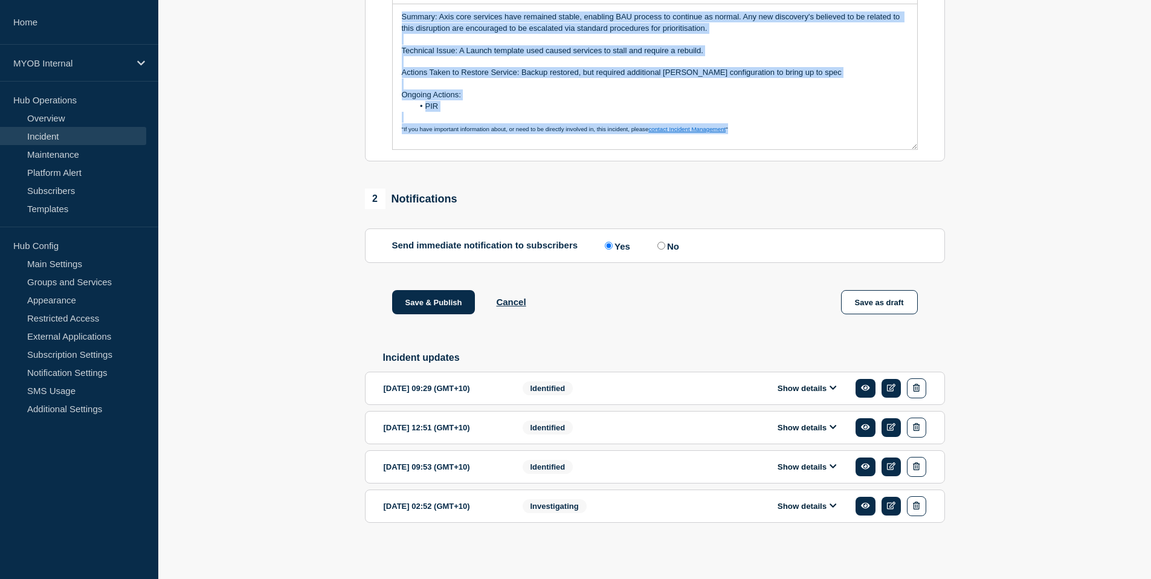
click at [669, 112] on p "Message" at bounding box center [655, 117] width 506 height 11
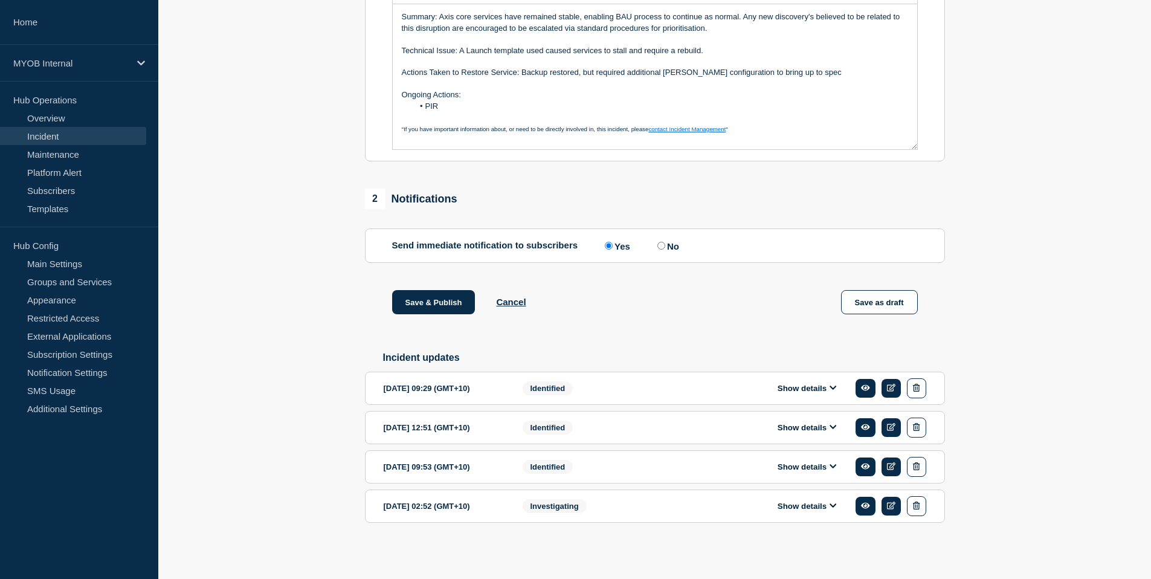
click at [678, 67] on p "Actions Taken to Restore Service: Backup restored, but required additional [PER…" at bounding box center [655, 72] width 506 height 11
click at [673, 67] on p "Actions Taken to Restore Service: Backup restored, but required additional [PER…" at bounding box center [655, 72] width 506 height 11
copy p "[PERSON_NAME]"
click at [676, 67] on p "Actions Taken to Restore Service: Backup restored, but required additional [PER…" at bounding box center [655, 72] width 506 height 11
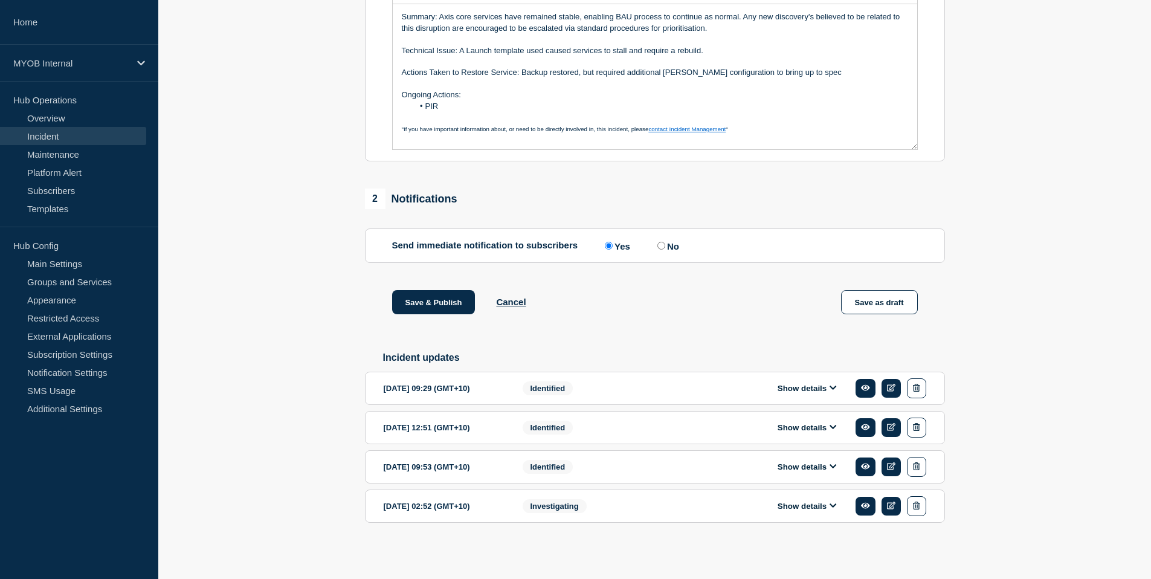
click at [677, 67] on p "Actions Taken to Restore Service: Backup restored, but required additional [PER…" at bounding box center [655, 72] width 506 height 11
click at [689, 89] on p "Ongoing Actions:" at bounding box center [655, 94] width 506 height 11
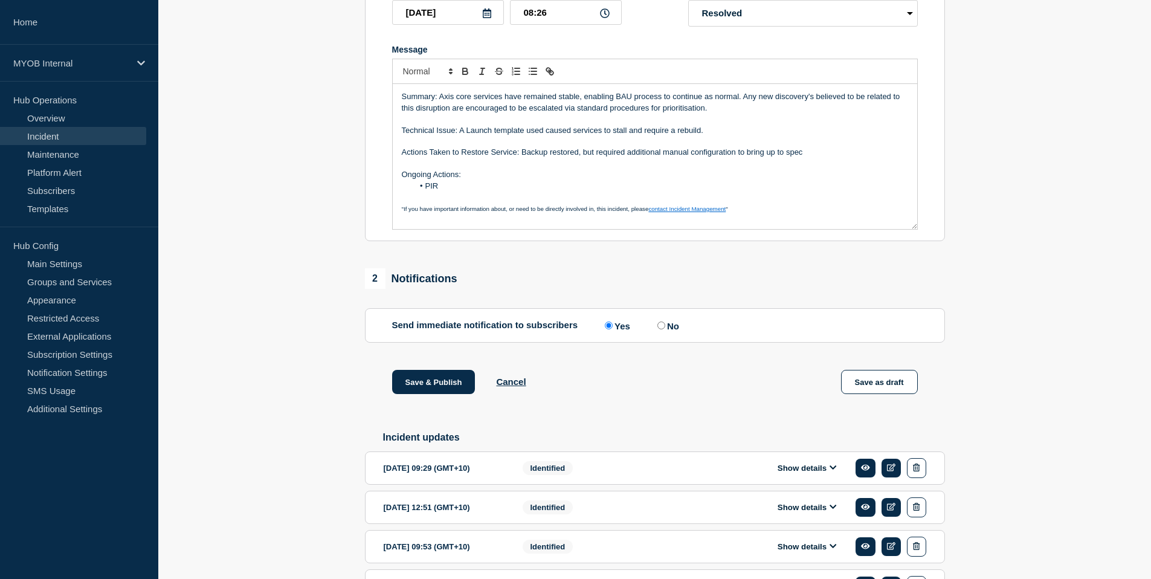
scroll to position [243, 0]
click at [746, 109] on p "Summary: Axis core services have remained stable, enabling BAU process to conti…" at bounding box center [655, 103] width 506 height 22
click at [747, 111] on p "Summary: Axis core services have remained stable, enabling BAU process to conti…" at bounding box center [655, 103] width 506 height 22
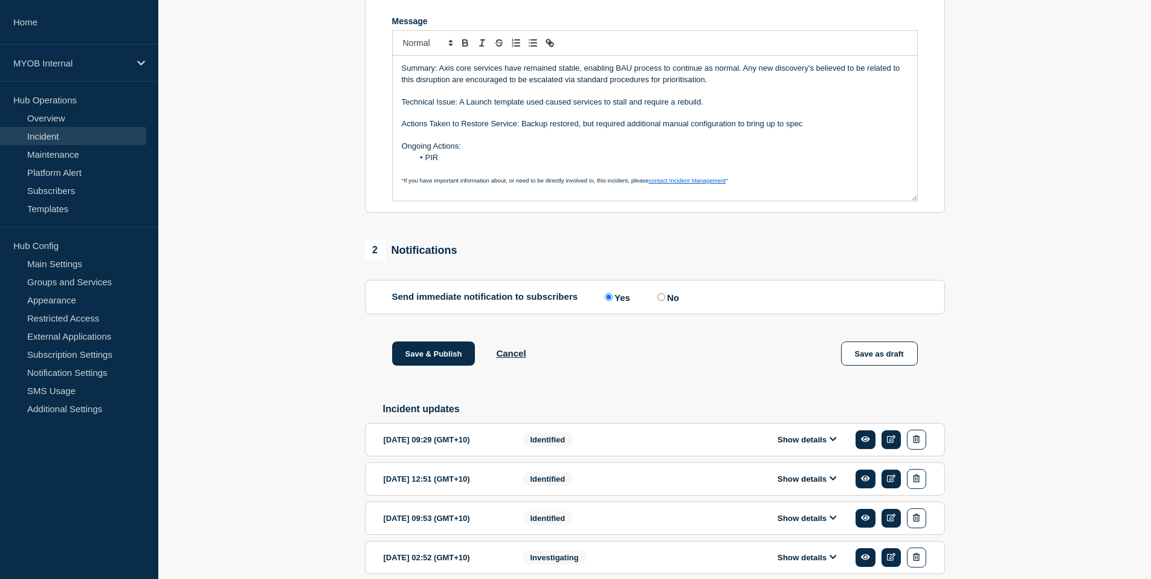
scroll to position [275, 0]
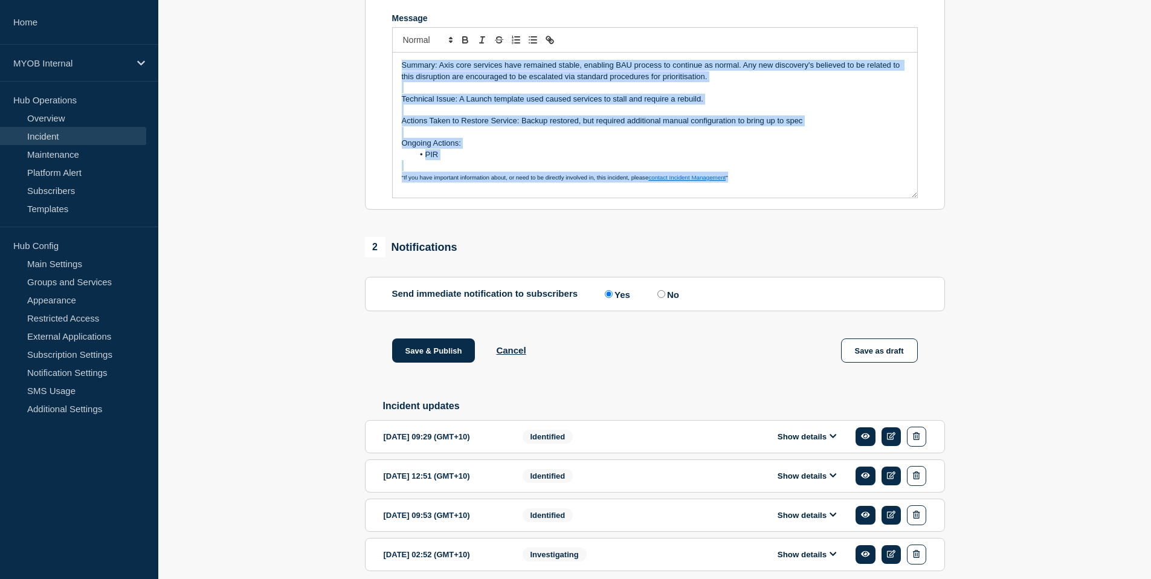
drag, startPoint x: 746, startPoint y: 187, endPoint x: 393, endPoint y: 69, distance: 372.8
click at [393, 69] on div "Summary: Axis core services have remained stable, enabling BAU process to conti…" at bounding box center [655, 125] width 524 height 145
copy div "Summary: Axis core services have remained stable, enabling BAU process to conti…"
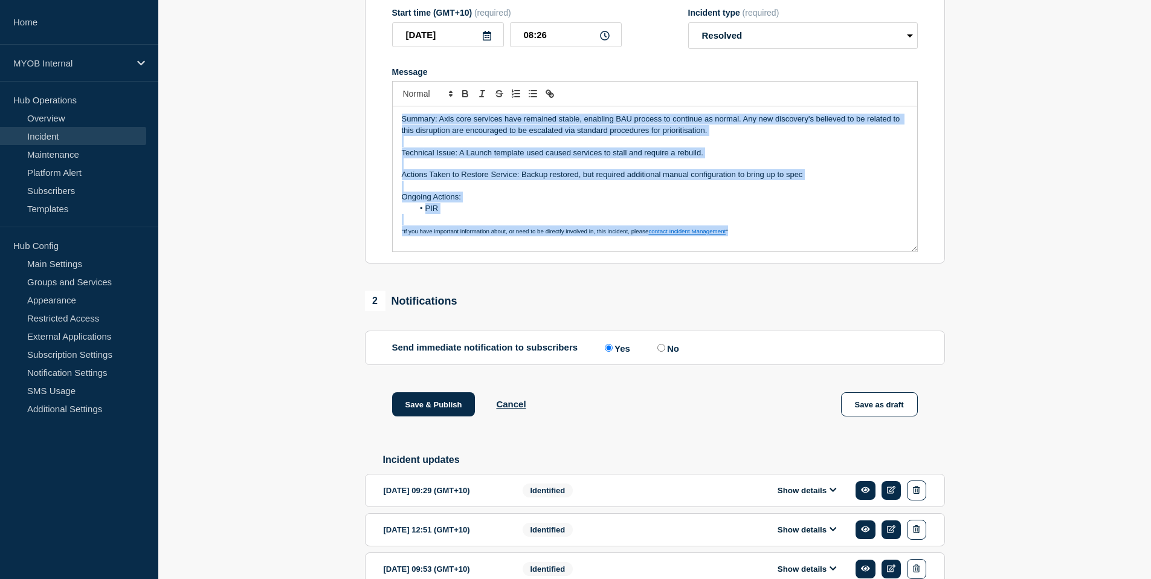
scroll to position [347, 0]
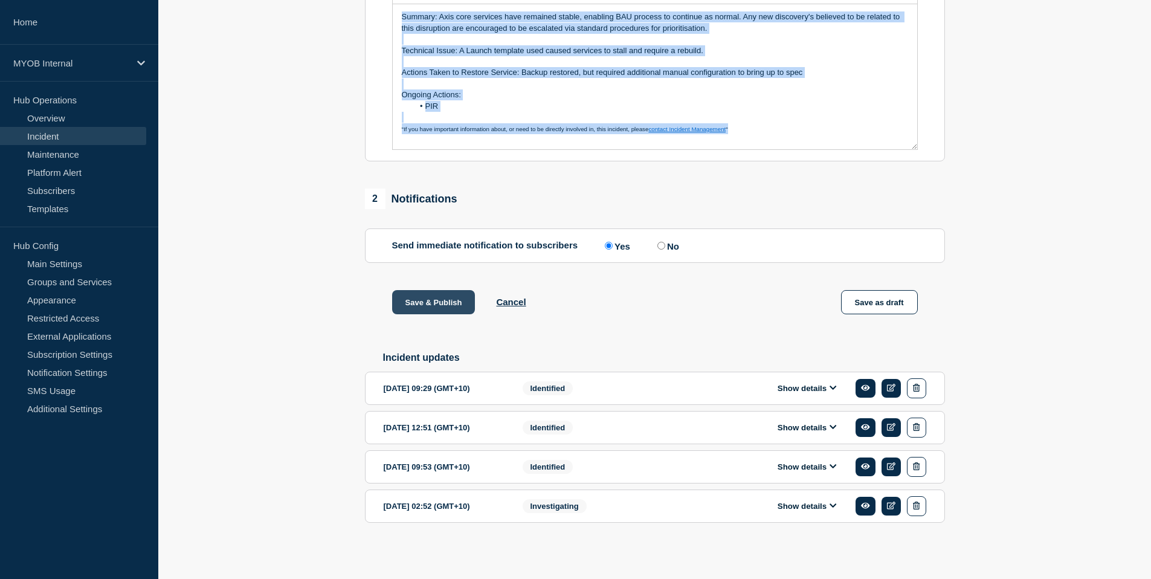
click at [416, 297] on button "Save & Publish" at bounding box center [433, 302] width 83 height 24
